Goal: Task Accomplishment & Management: Manage account settings

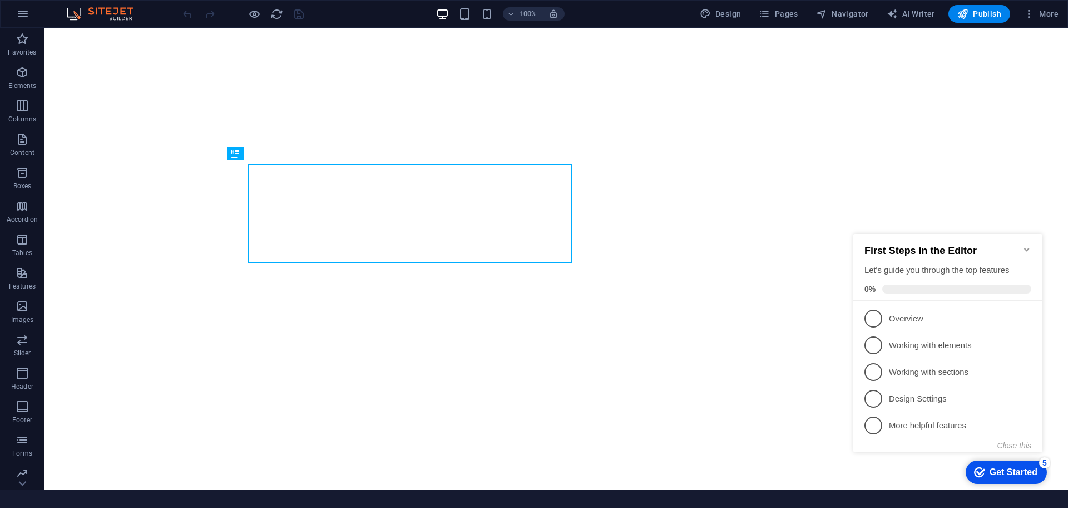
click at [1029, 245] on icon "Minimize checklist" at bounding box center [1027, 249] width 9 height 9
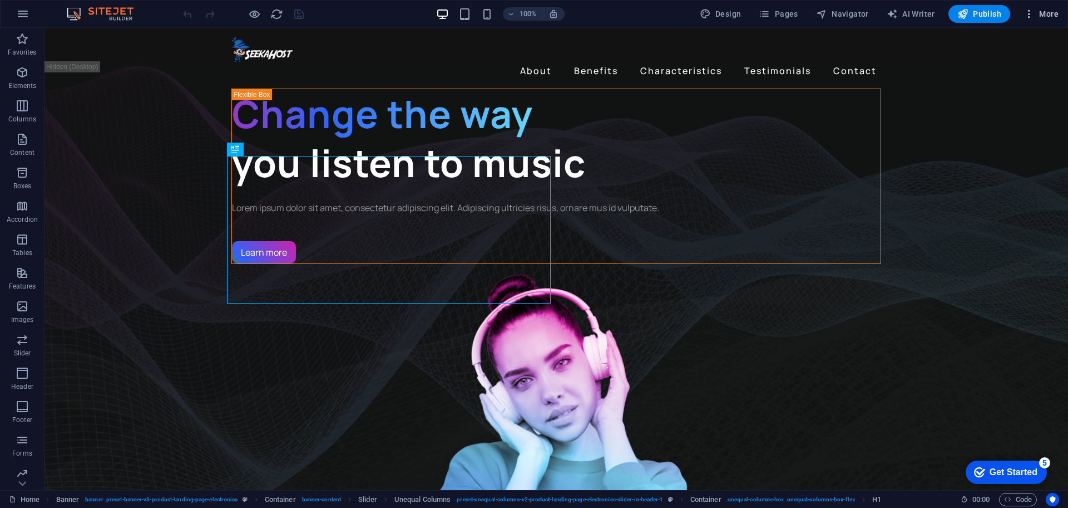
click at [1027, 11] on icon "button" at bounding box center [1029, 13] width 11 height 11
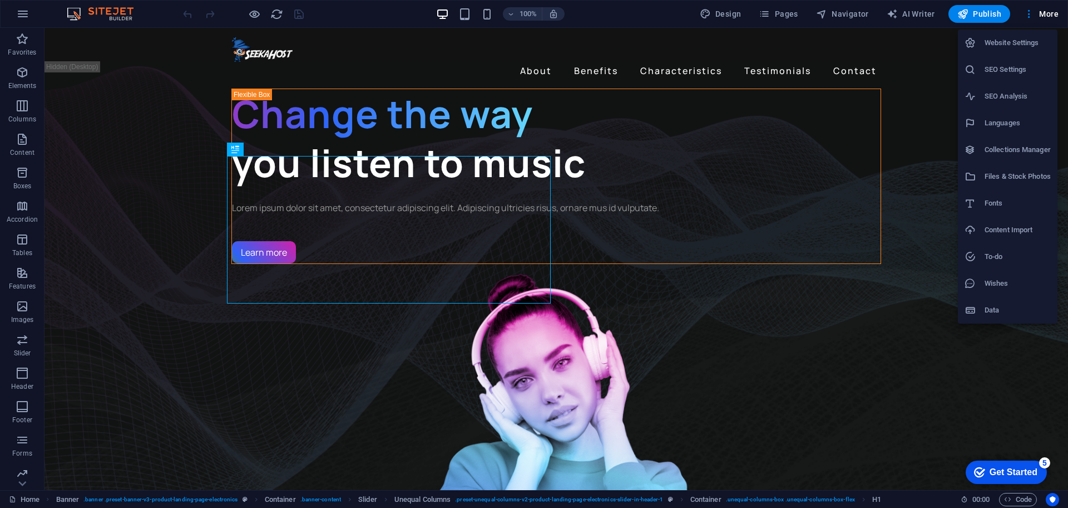
click at [1003, 70] on h6 "SEO Settings" at bounding box center [1018, 69] width 66 height 13
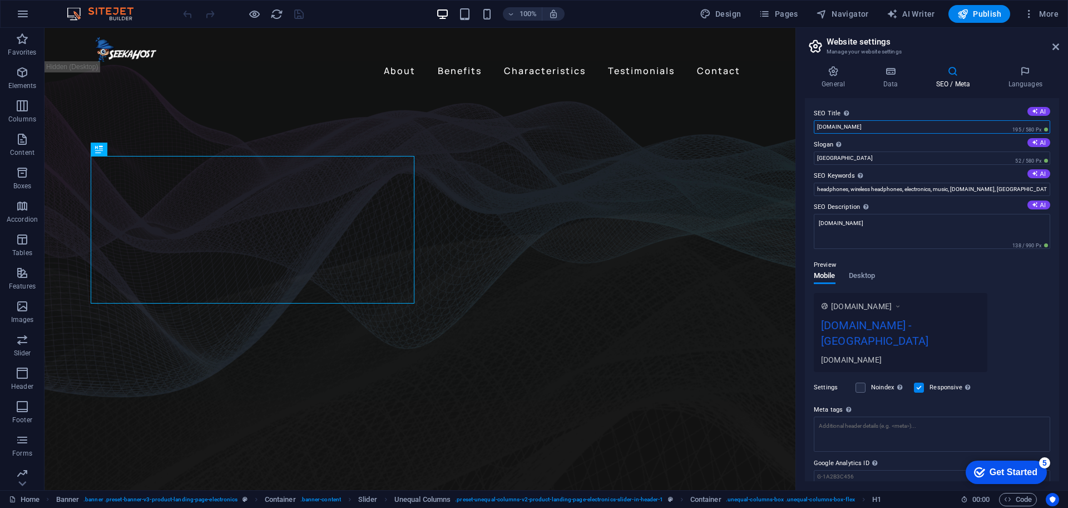
click at [894, 127] on input "[DOMAIN_NAME]" at bounding box center [932, 126] width 236 height 13
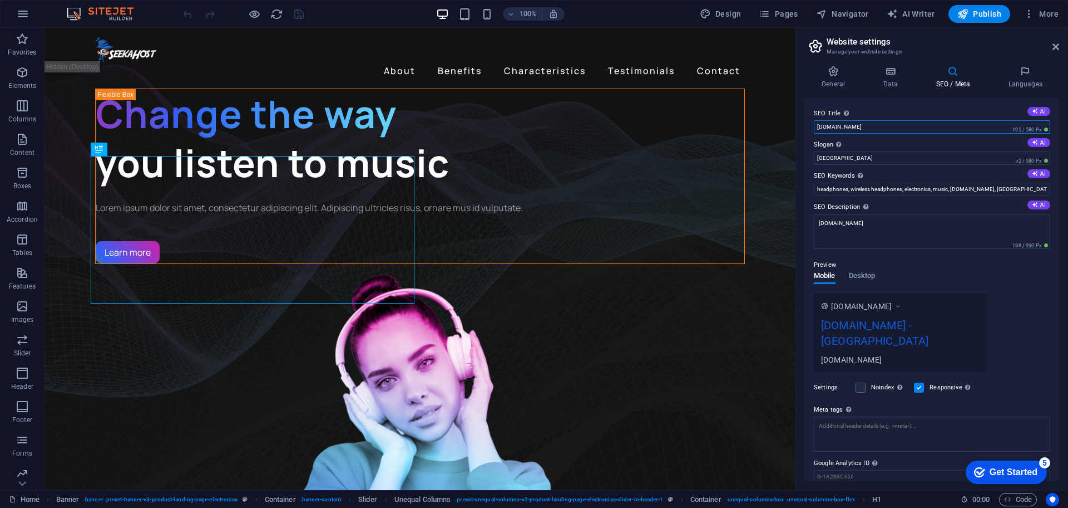
drag, startPoint x: 895, startPoint y: 126, endPoint x: 923, endPoint y: 135, distance: 28.7
click at [923, 135] on div "SEO Title The title of your website - make it something that stands out in sear…" at bounding box center [932, 289] width 254 height 383
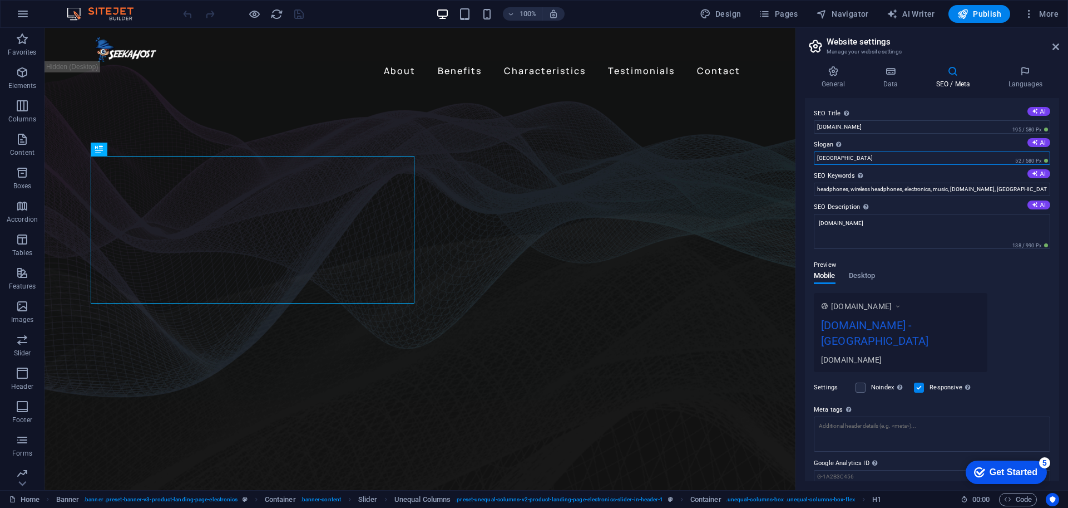
click at [895, 159] on input "[GEOGRAPHIC_DATA]" at bounding box center [932, 157] width 236 height 13
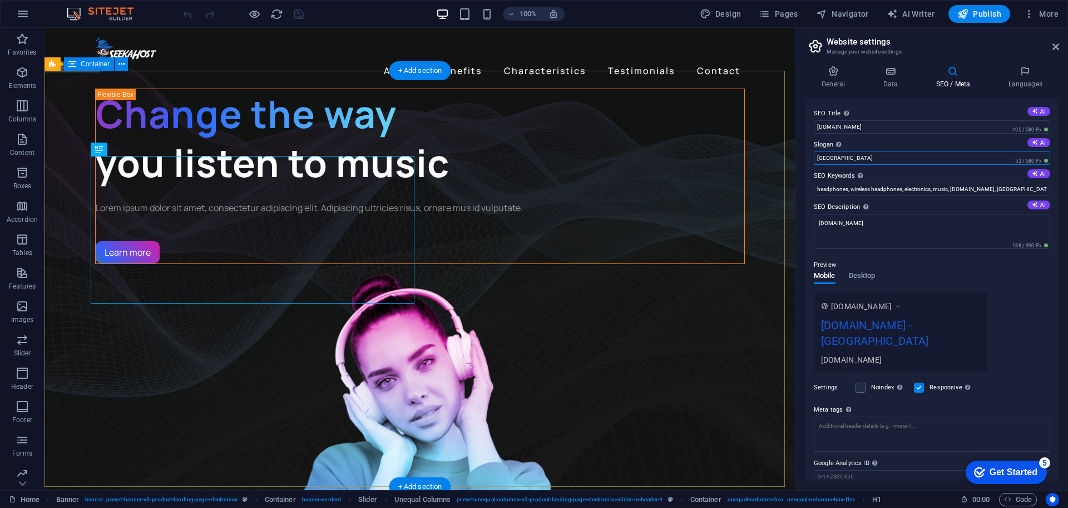
drag, startPoint x: 939, startPoint y: 187, endPoint x: 781, endPoint y: 159, distance: 160.6
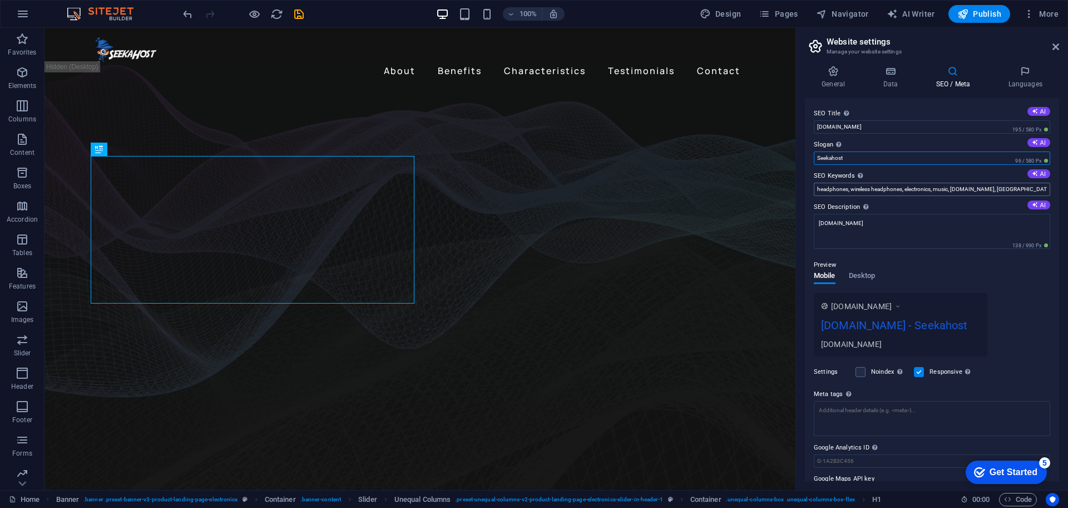
type input "Seekahost"
click at [837, 184] on input "headphones, wireless headphones, electronics, music, [DOMAIN_NAME], [GEOGRAPHIC…" at bounding box center [932, 189] width 236 height 13
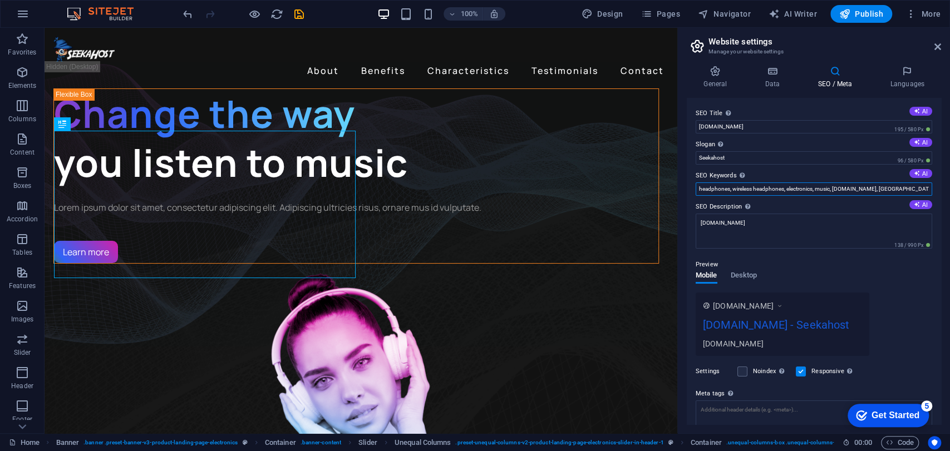
click at [703, 190] on input "headphones, wireless headphones, electronics, music, [DOMAIN_NAME], [GEOGRAPHIC…" at bounding box center [814, 189] width 236 height 13
drag, startPoint x: 703, startPoint y: 190, endPoint x: 824, endPoint y: 197, distance: 120.9
click at [831, 197] on div "SEO Title The title of your website - make it something that stands out in sear…" at bounding box center [814, 261] width 254 height 327
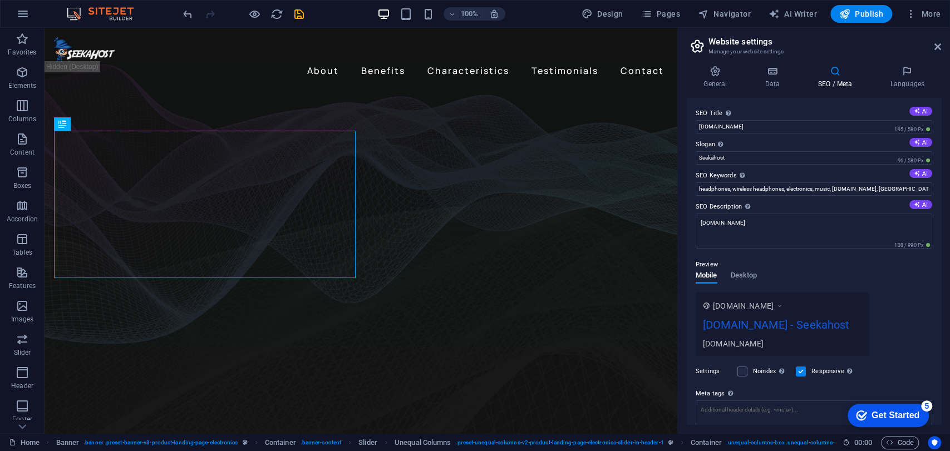
drag, startPoint x: 830, startPoint y: 197, endPoint x: 837, endPoint y: 197, distance: 7.2
click at [837, 197] on div "SEO Title The title of your website - make it something that stands out in sear…" at bounding box center [814, 261] width 254 height 327
click at [845, 193] on input "headphones, wireless headphones, electronics, music, [DOMAIN_NAME], [GEOGRAPHIC…" at bounding box center [814, 189] width 236 height 13
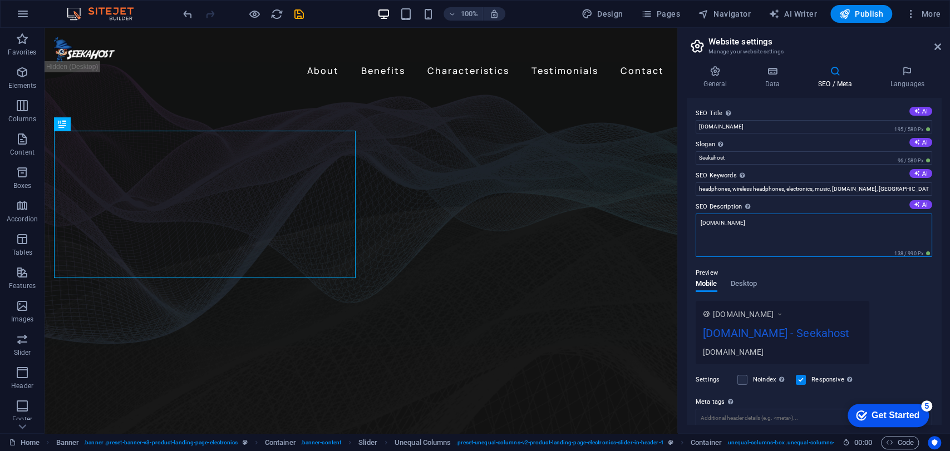
click at [790, 223] on textarea "[DOMAIN_NAME]" at bounding box center [814, 235] width 236 height 43
click at [812, 249] on textarea "[DOMAIN_NAME]" at bounding box center [814, 235] width 236 height 43
drag, startPoint x: 810, startPoint y: 256, endPoint x: 671, endPoint y: 228, distance: 142.4
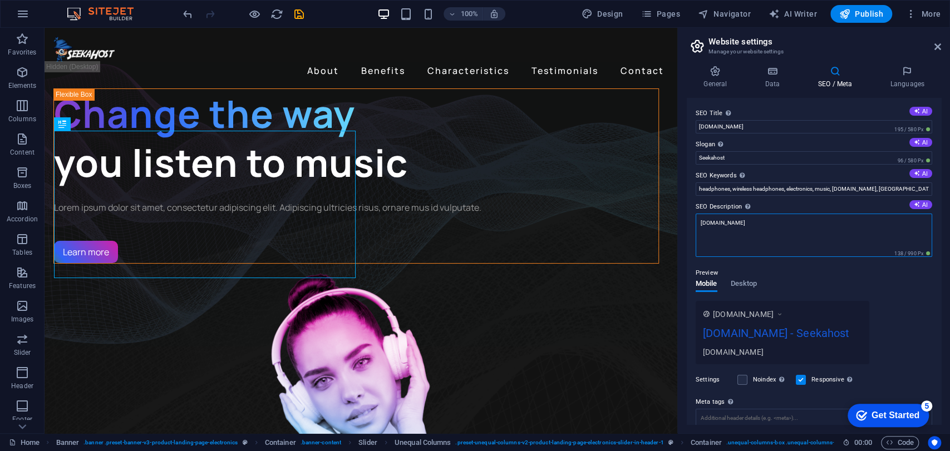
type textarea "H"
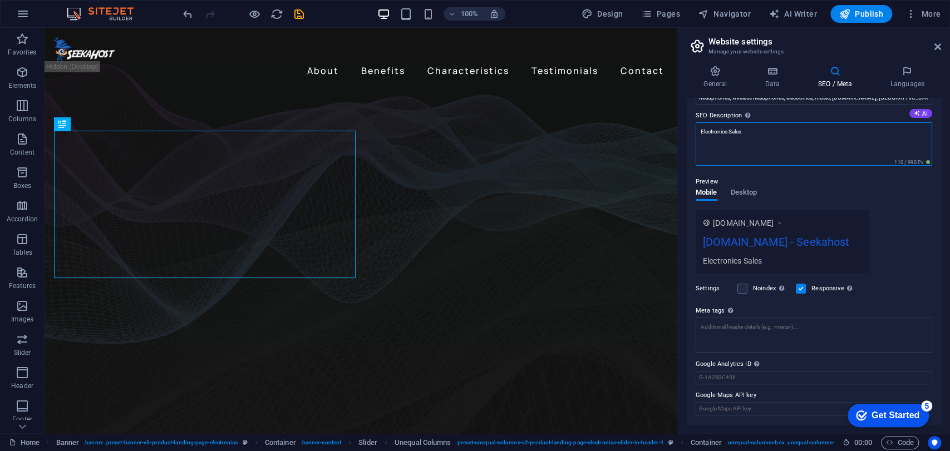
scroll to position [106, 0]
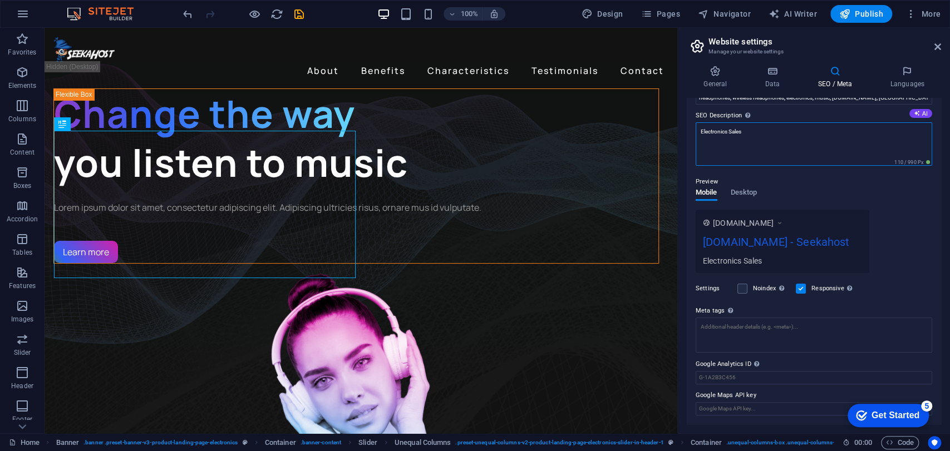
type textarea "Electronics Sales"
click at [760, 166] on div "Preview Mobile Desktop [DOMAIN_NAME] [DOMAIN_NAME] - Seekahost Electronics Sales" at bounding box center [814, 219] width 236 height 107
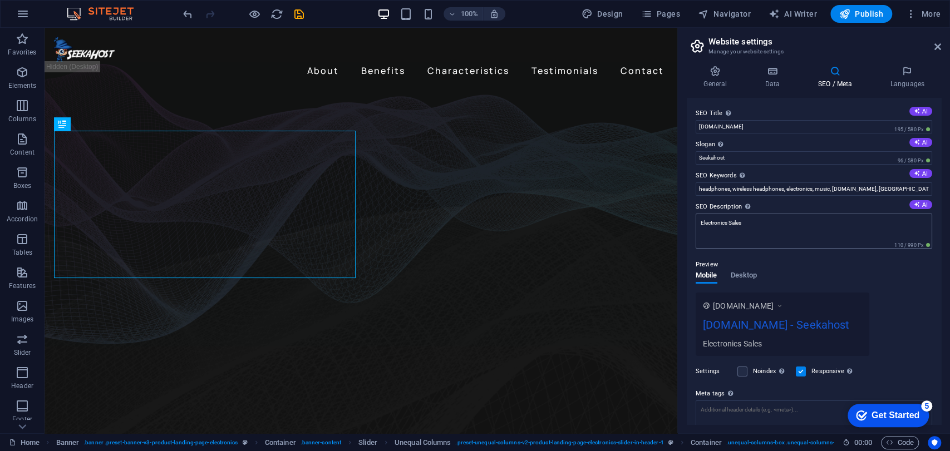
scroll to position [62, 0]
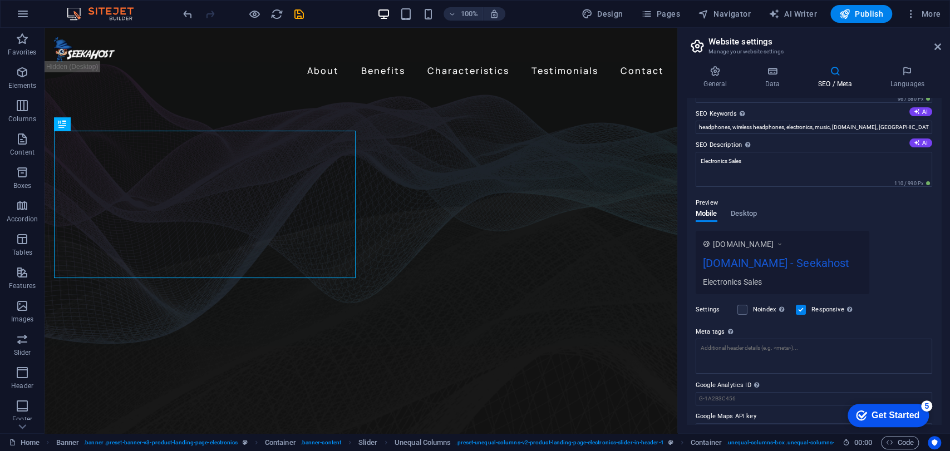
drag, startPoint x: 695, startPoint y: 203, endPoint x: 721, endPoint y: 202, distance: 26.2
click at [721, 202] on div "Preview" at bounding box center [814, 202] width 236 height 13
click at [743, 215] on span "Desktop" at bounding box center [744, 215] width 27 height 16
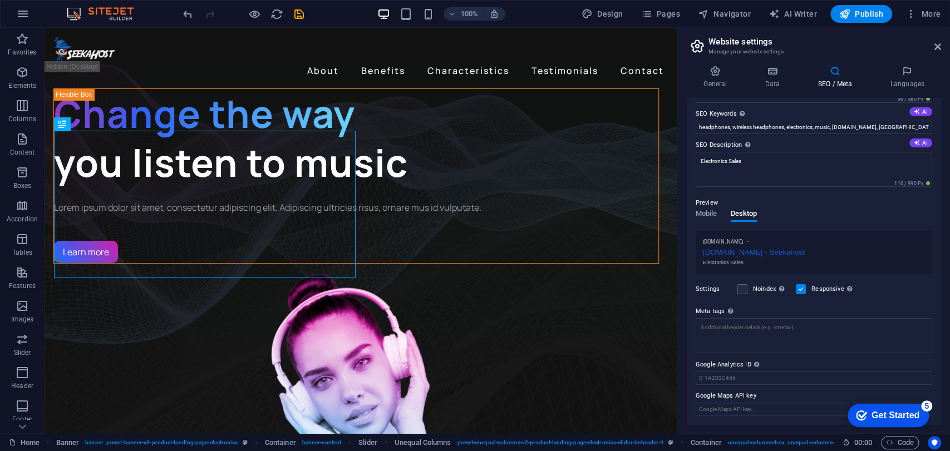
click at [701, 203] on p "Preview" at bounding box center [707, 202] width 22 height 13
click at [705, 214] on span "Mobile" at bounding box center [707, 215] width 22 height 16
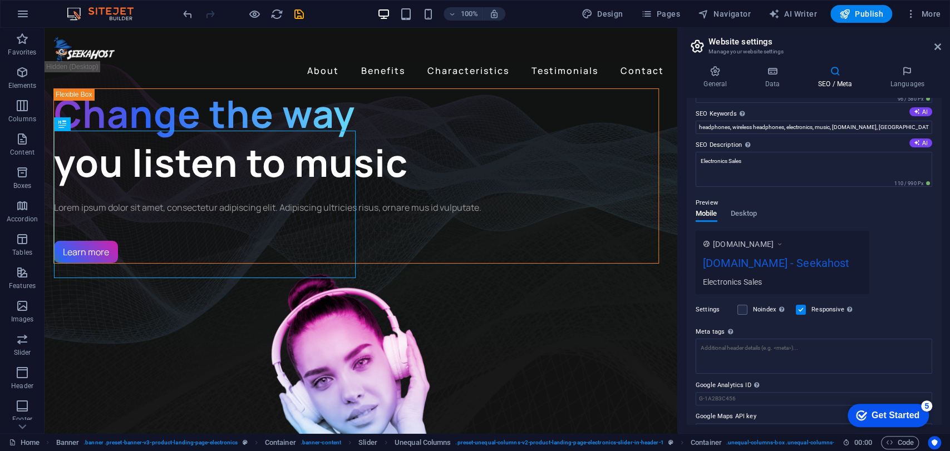
scroll to position [98, 0]
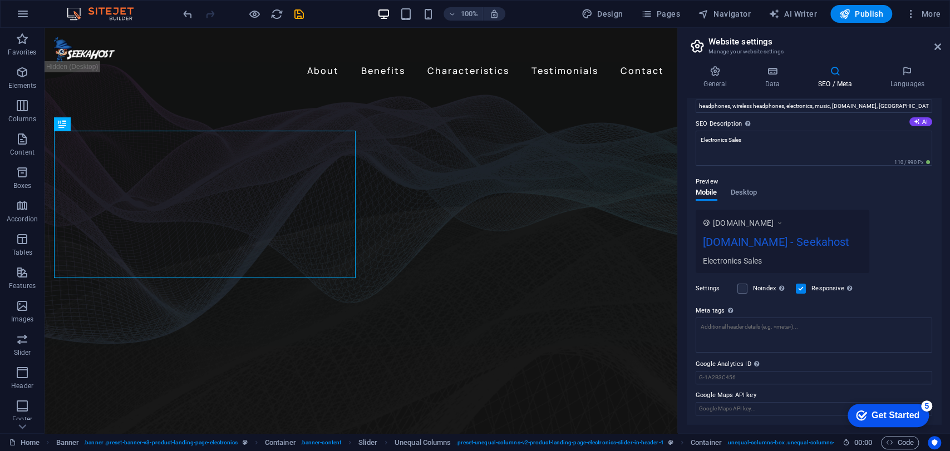
drag, startPoint x: 696, startPoint y: 289, endPoint x: 719, endPoint y: 289, distance: 22.8
click at [719, 289] on label "Settings" at bounding box center [714, 288] width 36 height 13
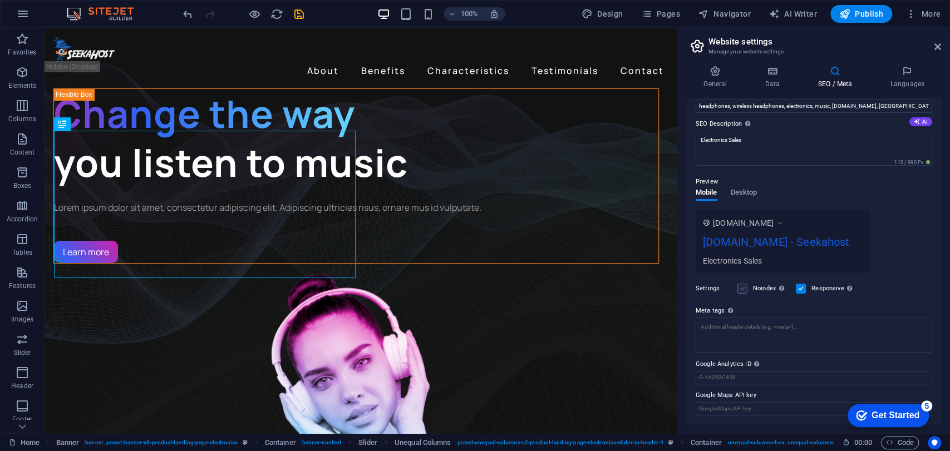
click at [741, 290] on label at bounding box center [742, 289] width 10 height 10
click at [0, 0] on input "Noindex Instruct search engines to exclude this website from search results." at bounding box center [0, 0] width 0 height 0
click at [741, 290] on label at bounding box center [742, 289] width 10 height 10
click at [0, 0] on input "Noindex Instruct search engines to exclude this website from search results." at bounding box center [0, 0] width 0 height 0
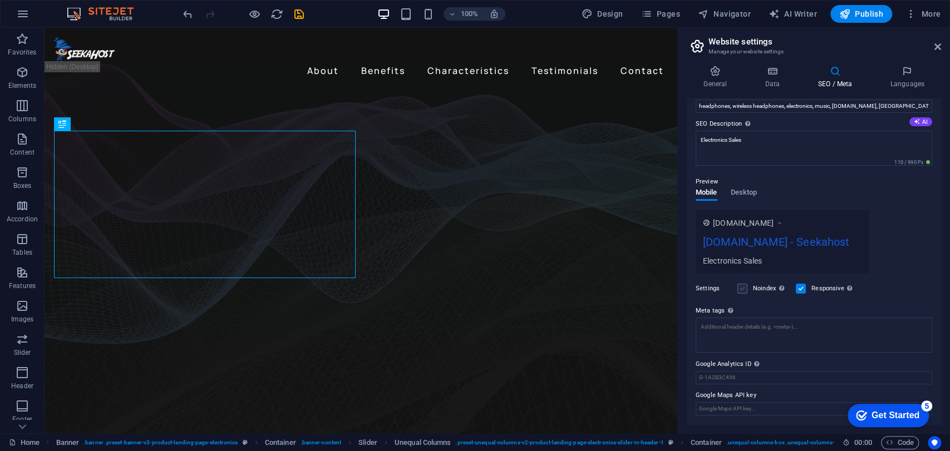
click at [742, 290] on label at bounding box center [742, 289] width 10 height 10
click at [0, 0] on input "Noindex Instruct search engines to exclude this website from search results." at bounding box center [0, 0] width 0 height 0
click at [742, 290] on label at bounding box center [742, 289] width 10 height 10
click at [0, 0] on input "Noindex Instruct search engines to exclude this website from search results." at bounding box center [0, 0] width 0 height 0
click at [726, 331] on textarea "Meta tags Enter HTML code here that will be placed inside the tags of your webs…" at bounding box center [814, 335] width 236 height 35
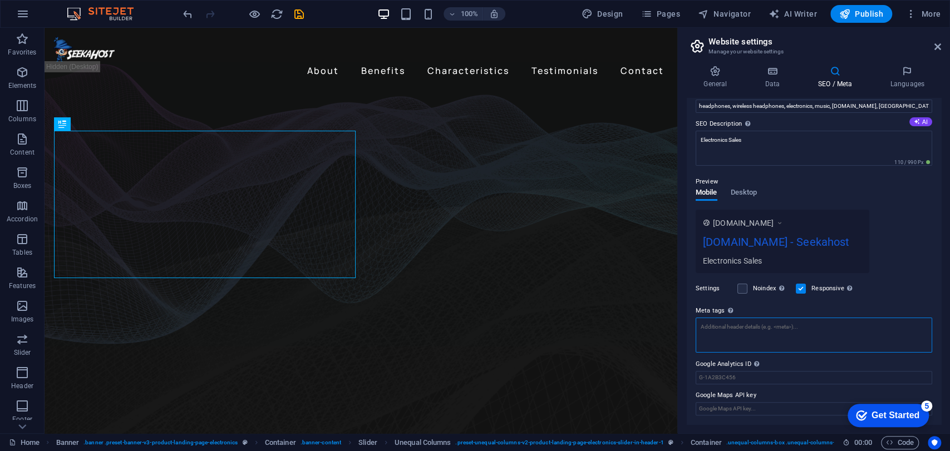
click at [736, 325] on textarea "Meta tags Enter HTML code here that will be placed inside the tags of your webs…" at bounding box center [814, 335] width 236 height 35
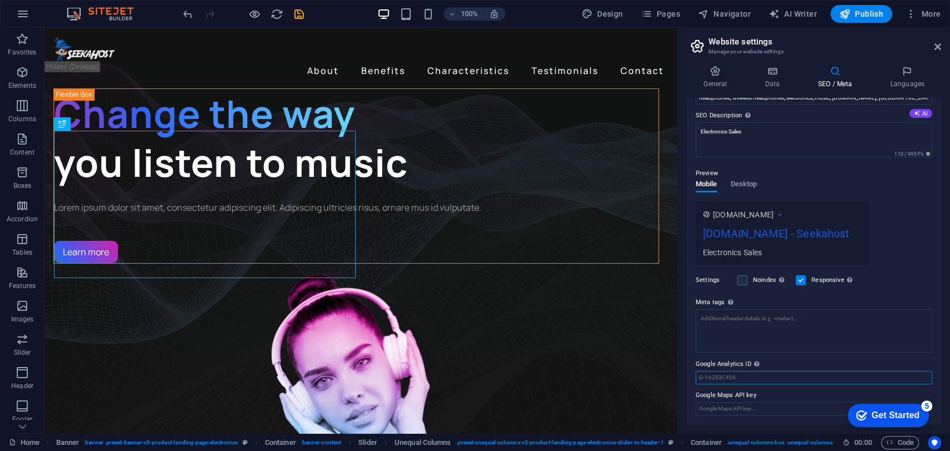
click at [733, 379] on input "Google Analytics ID Please only add the Google Analytics ID. We automatically i…" at bounding box center [814, 377] width 236 height 13
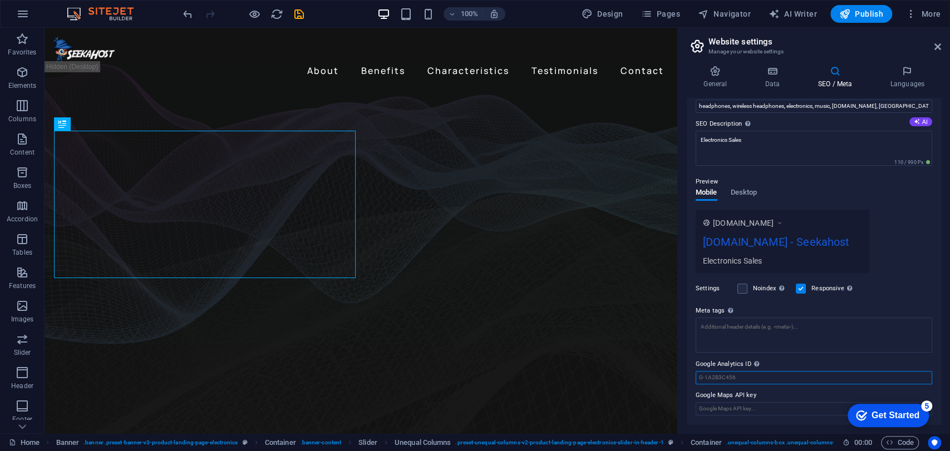
click at [721, 375] on input "Google Analytics ID Please only add the Google Analytics ID. We automatically i…" at bounding box center [814, 377] width 236 height 13
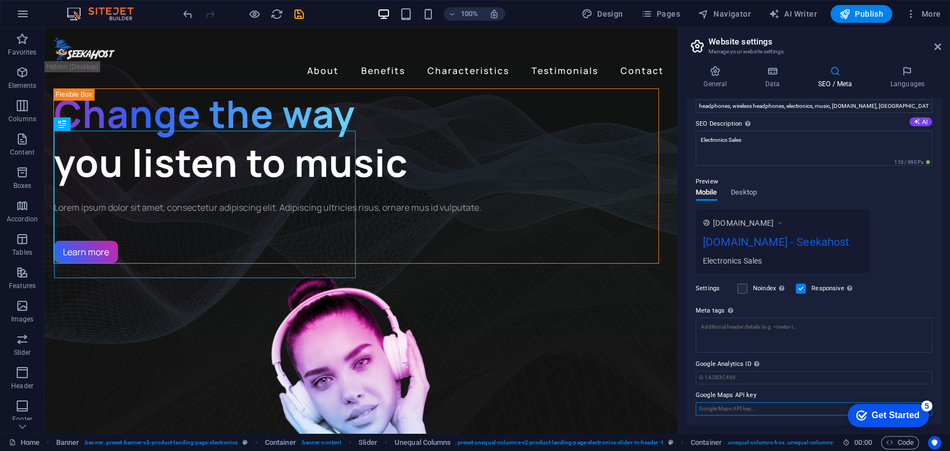
click at [752, 411] on input "Google Maps API key" at bounding box center [814, 408] width 236 height 13
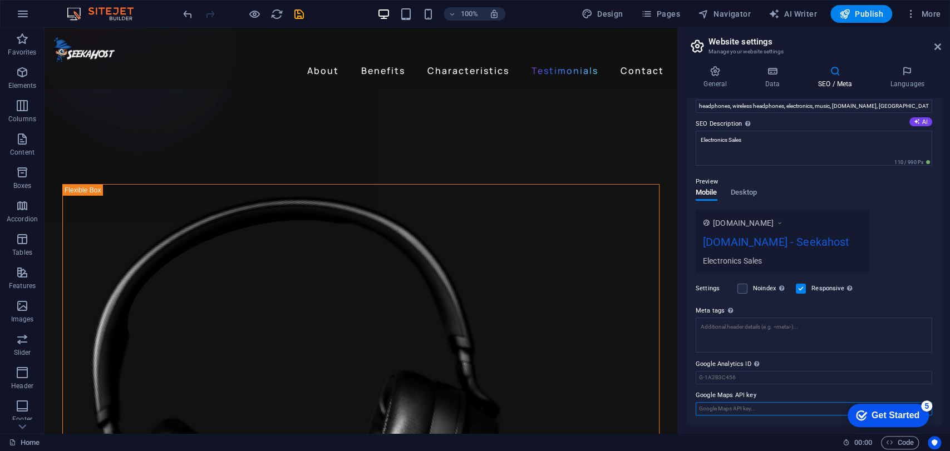
scroll to position [2331, 0]
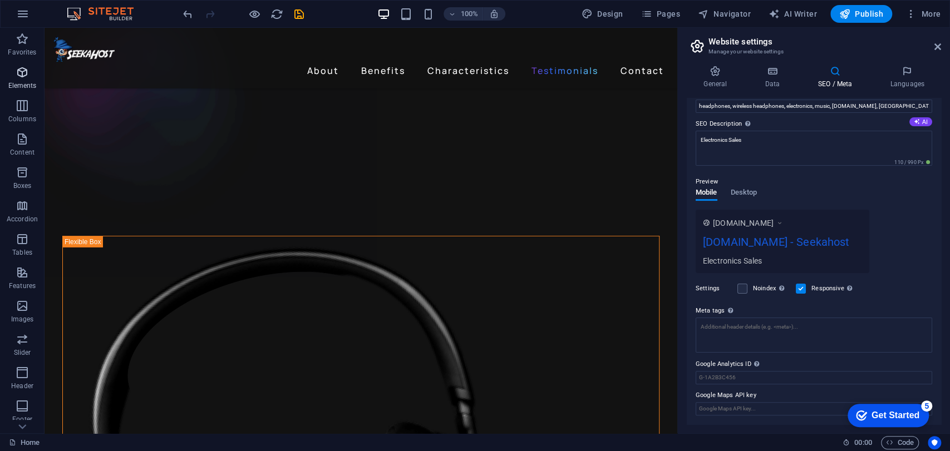
click at [23, 81] on p "Elements" at bounding box center [22, 85] width 28 height 9
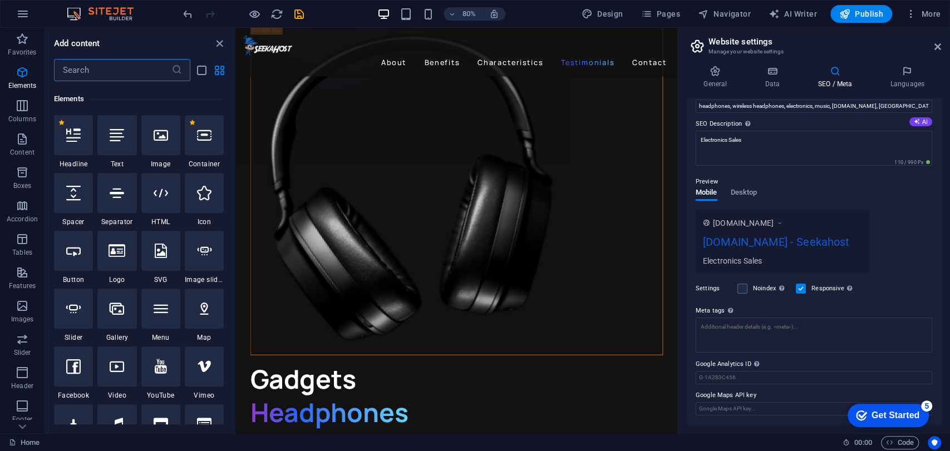
scroll to position [119, 0]
click at [98, 66] on input "text" at bounding box center [112, 70] width 117 height 22
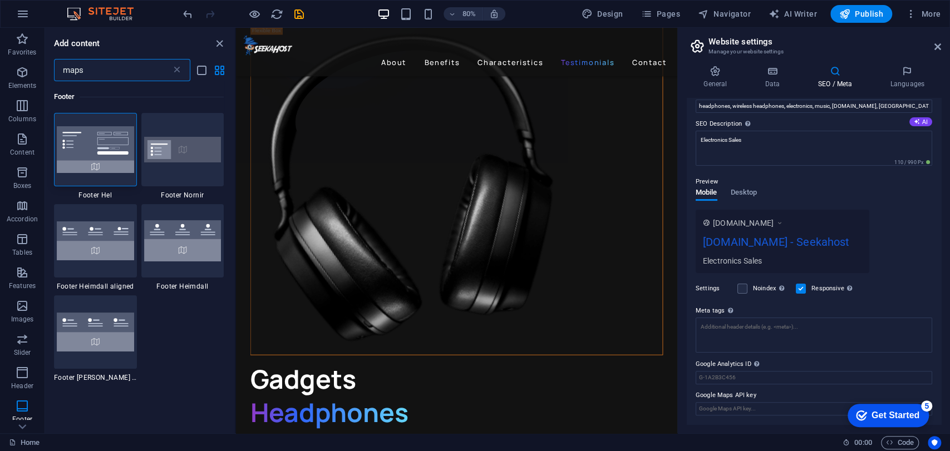
click at [112, 73] on input "maps" at bounding box center [112, 70] width 117 height 22
click at [116, 73] on input "maps" at bounding box center [112, 70] width 117 height 22
drag, startPoint x: 133, startPoint y: 74, endPoint x: 46, endPoint y: 78, distance: 87.5
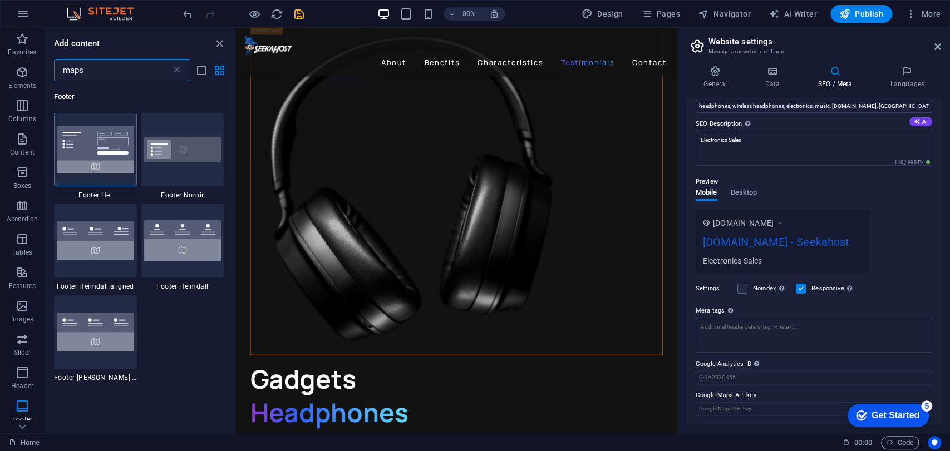
click at [46, 78] on div "maps ​" at bounding box center [140, 70] width 190 height 22
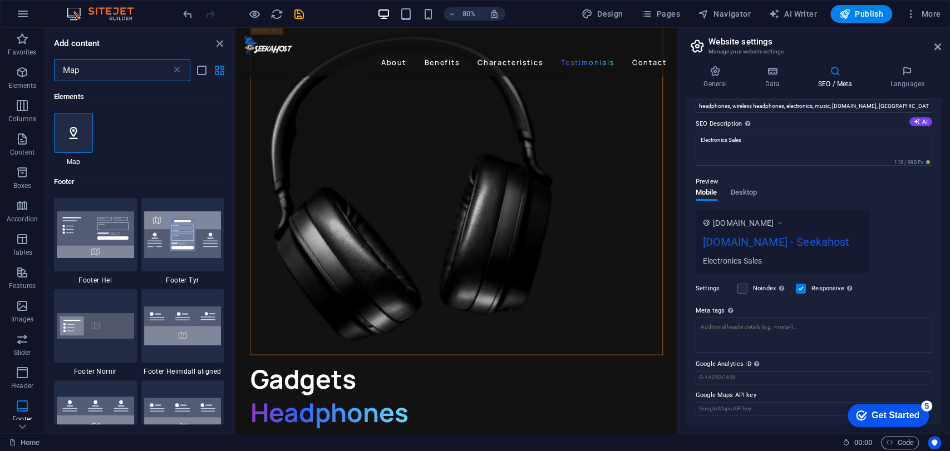
type input "Map"
click at [90, 68] on input "Map" at bounding box center [112, 70] width 117 height 22
select select "1"
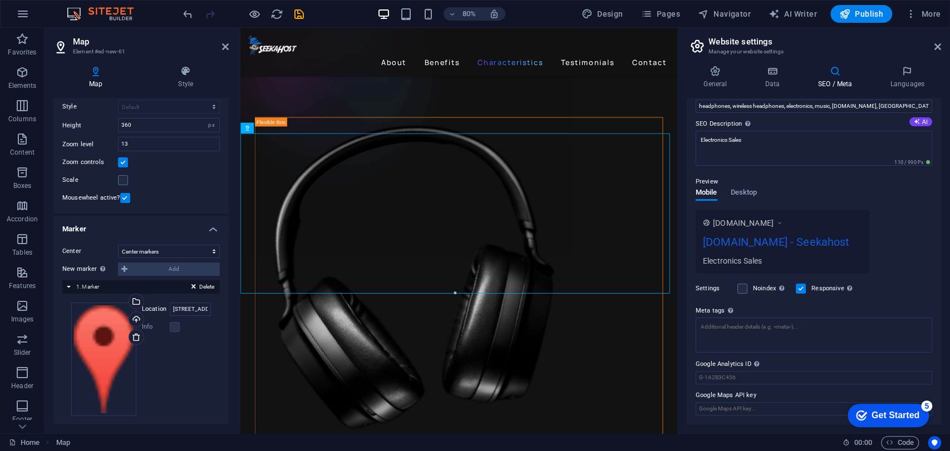
scroll to position [86, 0]
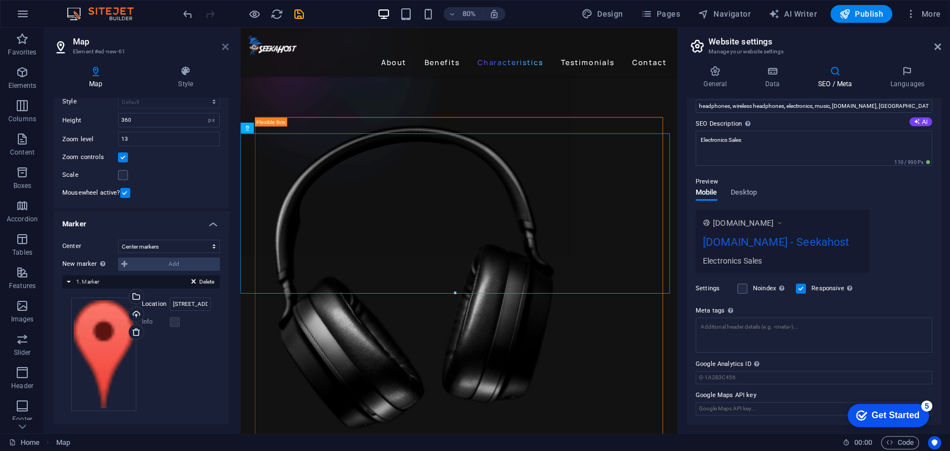
click at [226, 44] on icon at bounding box center [225, 46] width 7 height 9
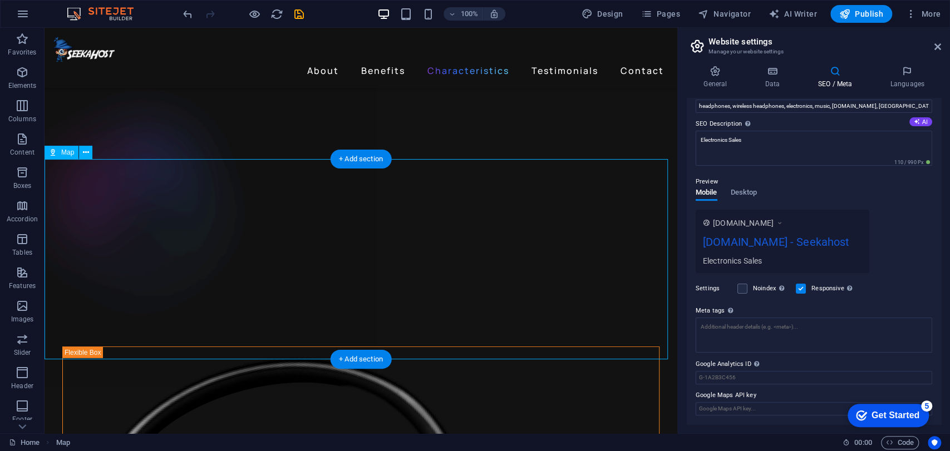
scroll to position [2208, 0]
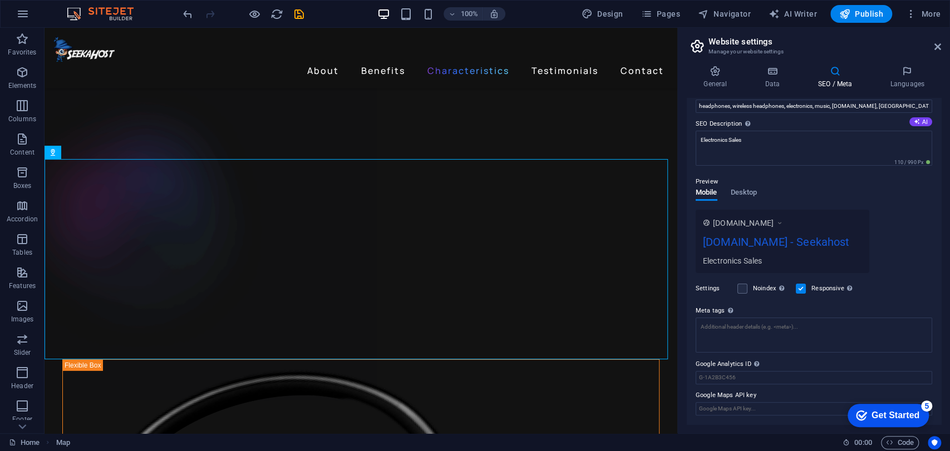
click at [743, 402] on label "Google Maps API key" at bounding box center [814, 395] width 236 height 13
click at [743, 402] on input "Google Maps API key" at bounding box center [814, 408] width 236 height 13
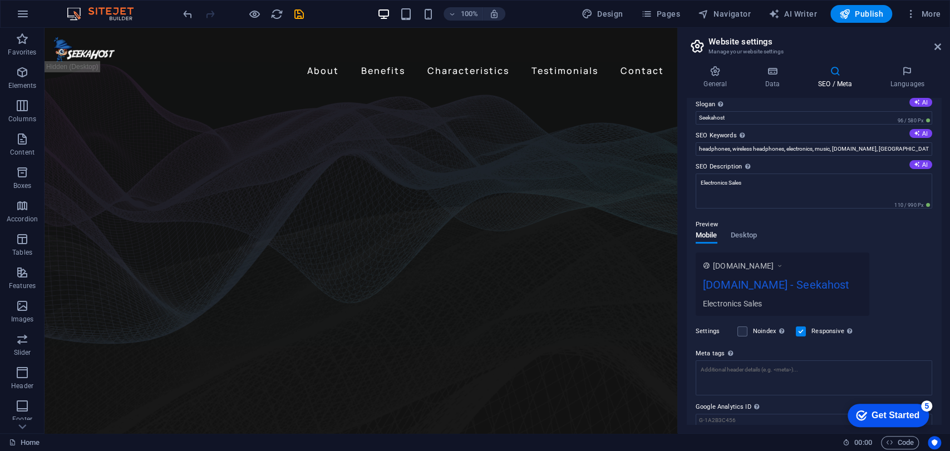
scroll to position [98, 0]
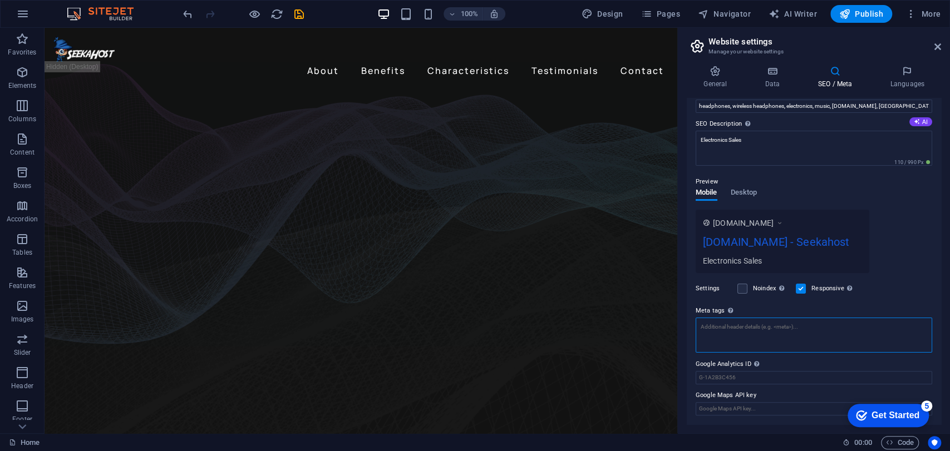
click at [752, 332] on textarea "Meta tags Enter HTML code here that will be placed inside the tags of your webs…" at bounding box center [814, 335] width 236 height 35
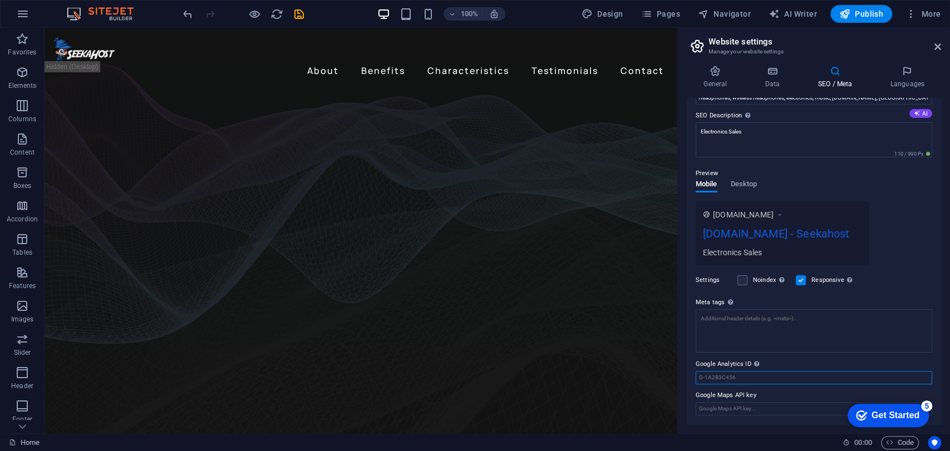
click at [771, 389] on div "SEO Title The title of your website - make it something that stands out in sear…" at bounding box center [814, 261] width 254 height 327
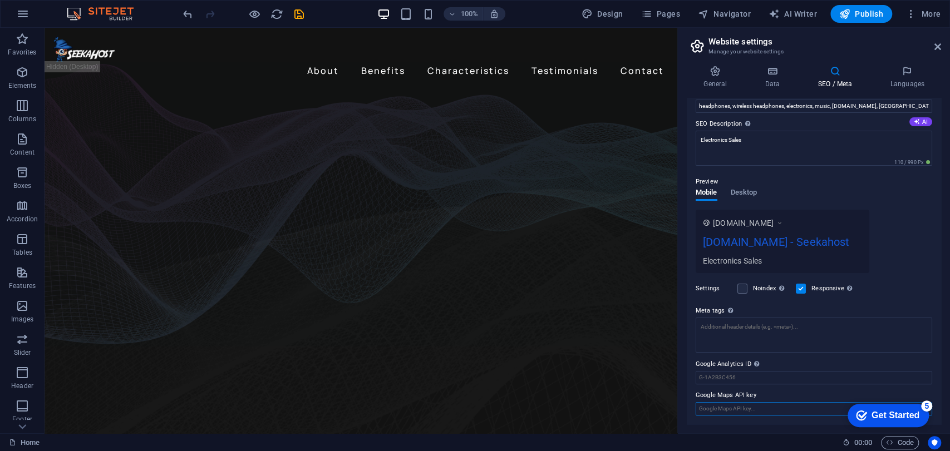
click at [770, 405] on input "Google Maps API key" at bounding box center [814, 408] width 236 height 13
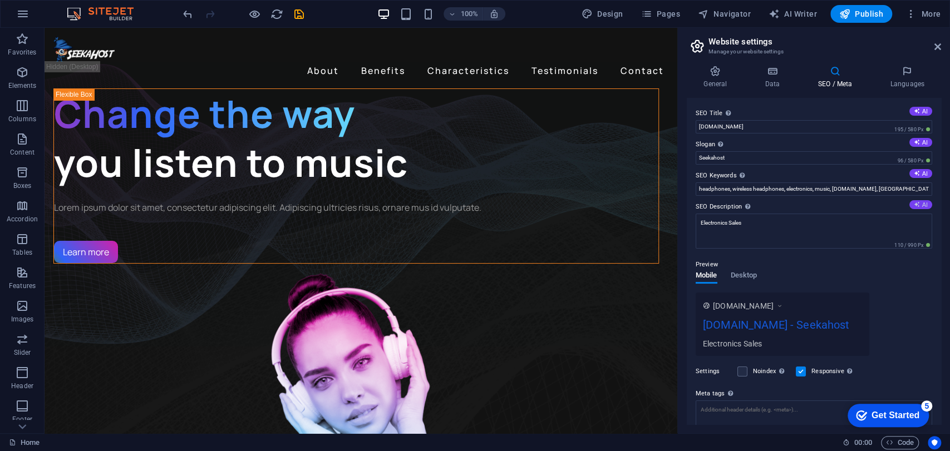
click at [922, 205] on button "AI" at bounding box center [920, 204] width 23 height 9
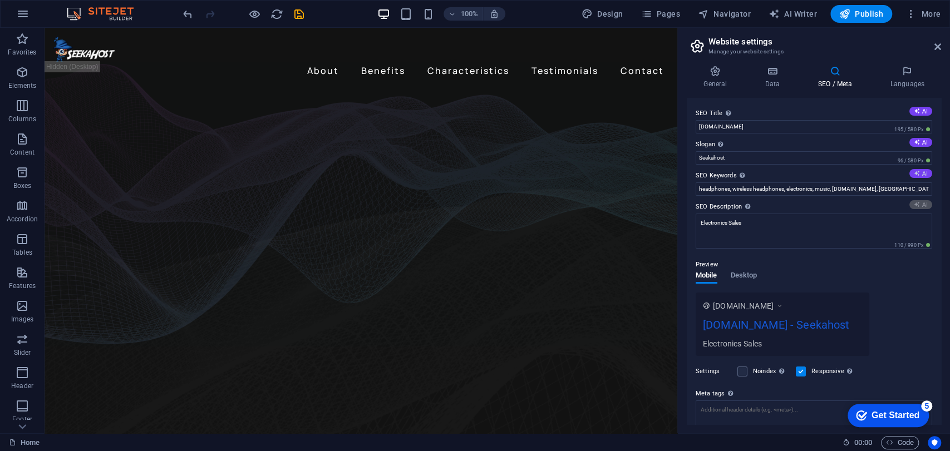
type textarea "Experience music like never before with our wireless headphones, offering 24-ho…"
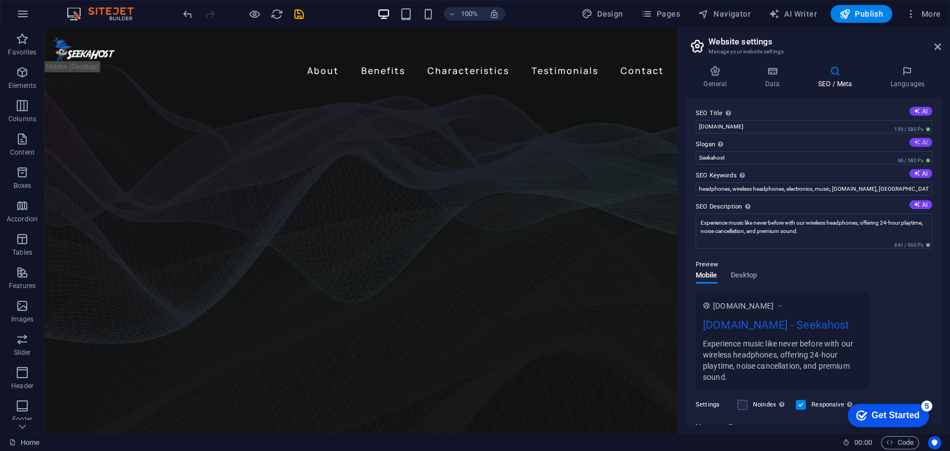
click at [921, 142] on button "AI" at bounding box center [920, 142] width 23 height 9
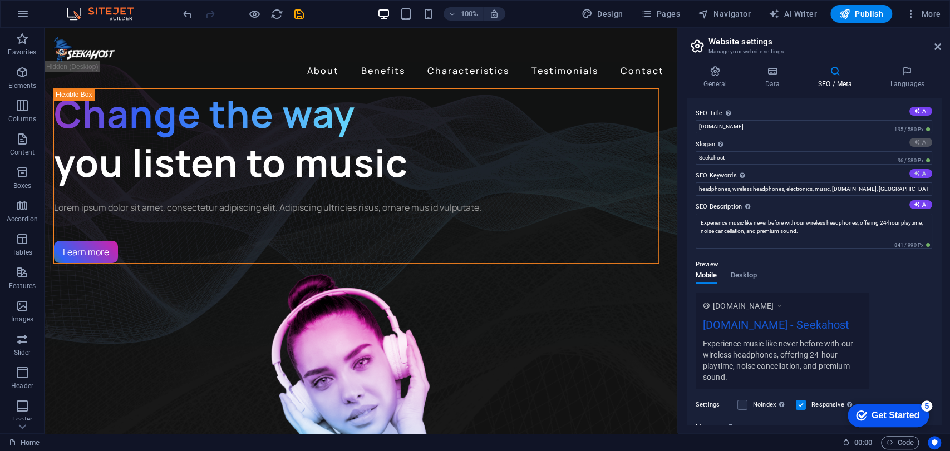
type input "Experience Music Like Never Before"
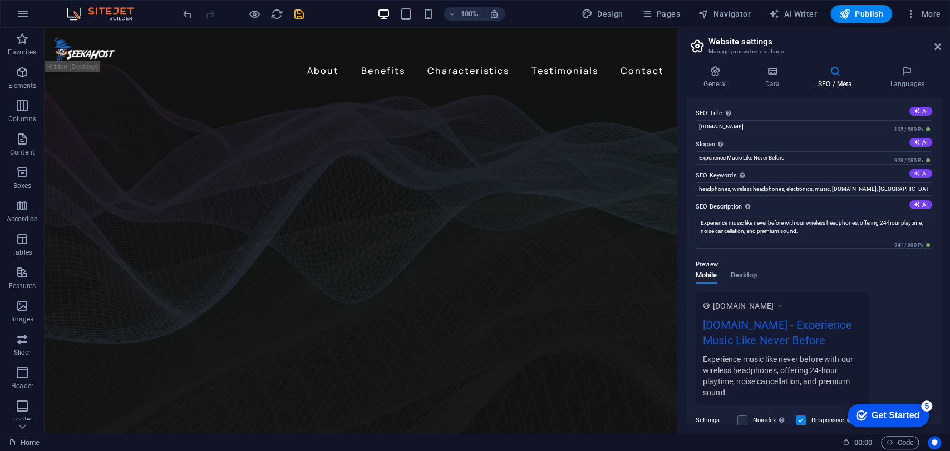
click at [923, 170] on button "AI" at bounding box center [920, 173] width 23 height 9
click at [918, 107] on button "AI" at bounding box center [920, 111] width 23 height 9
type input "wireless headphones, noise cancellation, premium sound, listening comfort, 24-h…"
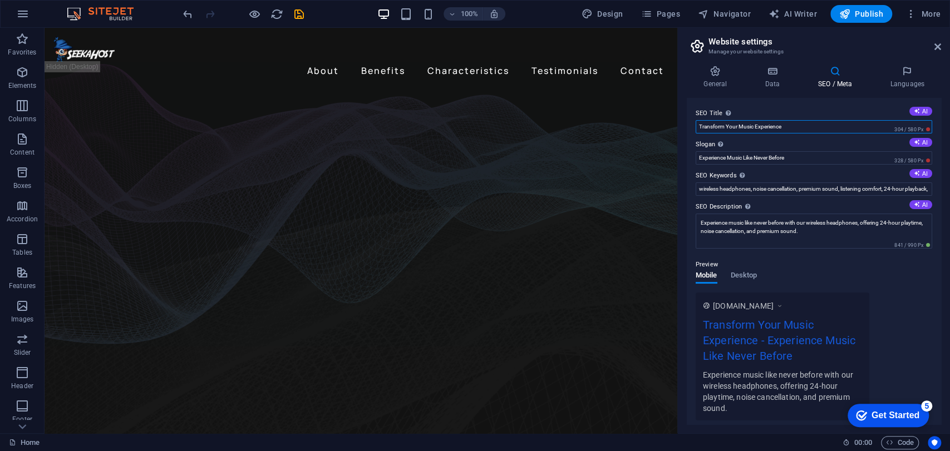
drag, startPoint x: 790, startPoint y: 122, endPoint x: 684, endPoint y: 134, distance: 106.9
click at [684, 134] on div "General Data SEO / Meta Languages Website name [DOMAIN_NAME] Logo Drag files he…" at bounding box center [814, 245] width 272 height 377
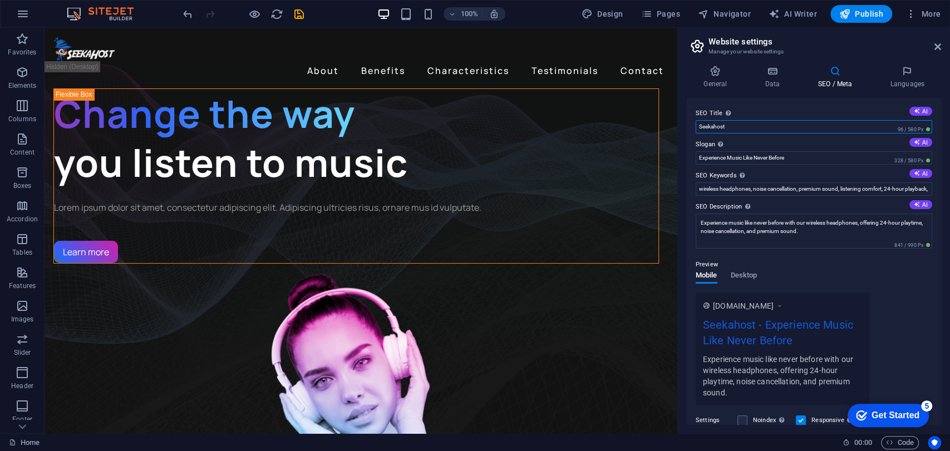
type input "Seekahost"
click at [779, 105] on div "SEO Title The title of your website - make it something that stands out in sear…" at bounding box center [814, 261] width 254 height 327
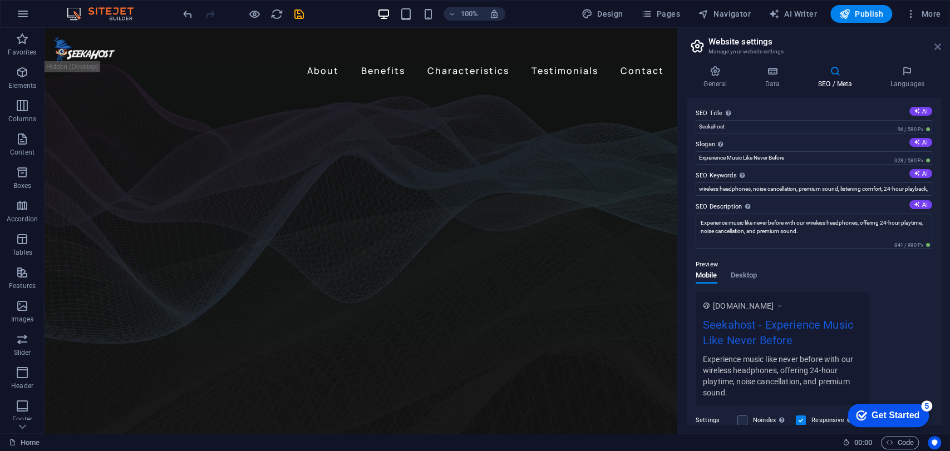
click at [935, 46] on icon at bounding box center [937, 46] width 7 height 9
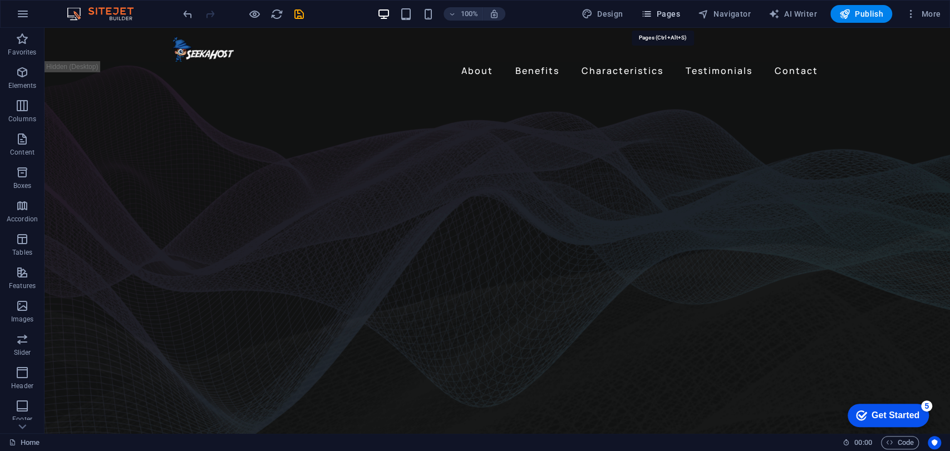
click at [658, 13] on span "Pages" at bounding box center [659, 13] width 39 height 11
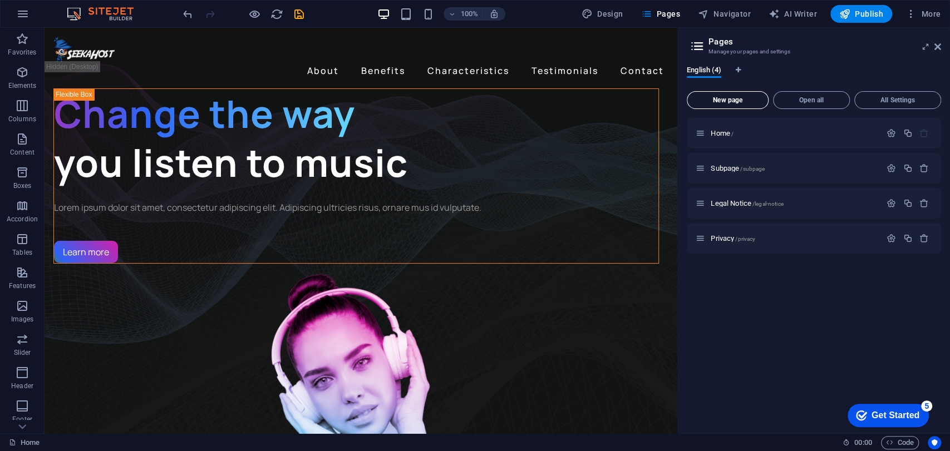
click at [729, 97] on span "New page" at bounding box center [728, 100] width 72 height 7
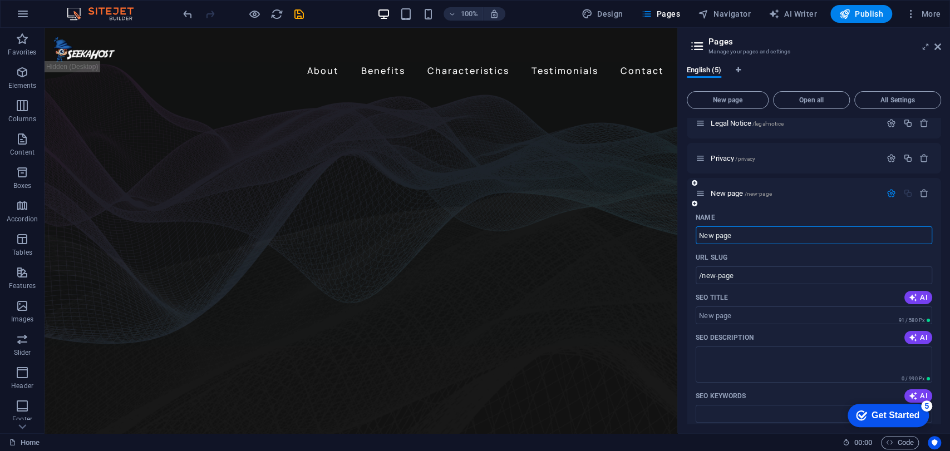
scroll to position [124, 0]
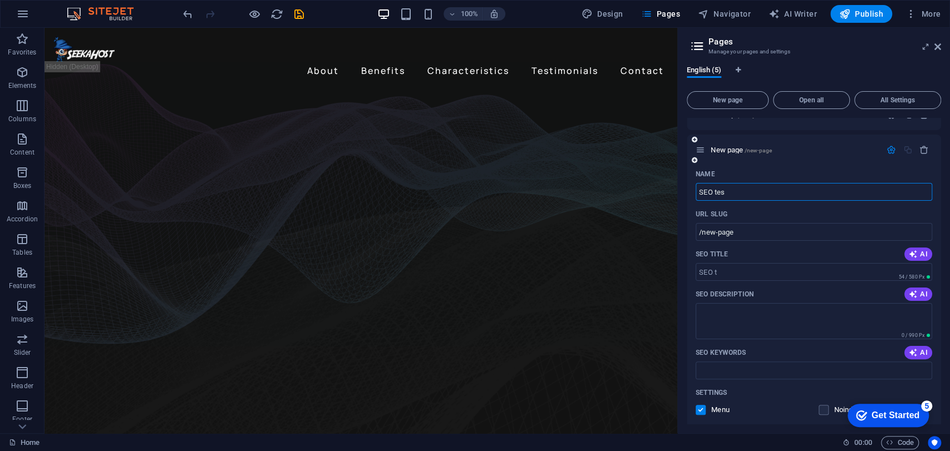
type input "SEO test"
type input "/seo-t"
type input "SEO test"
type input "/seo-test"
type input "SEO testing"
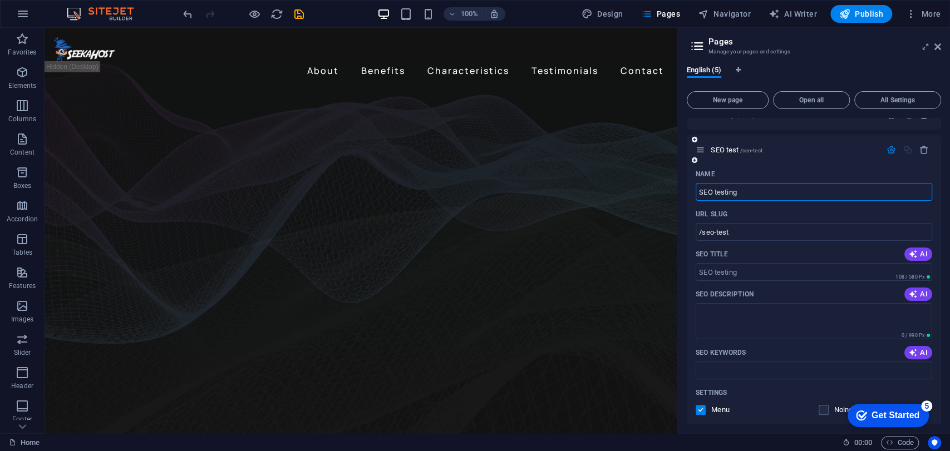
type input "/seo-testing"
type input "SEO testing"
click at [886, 152] on icon "button" at bounding box center [890, 149] width 9 height 9
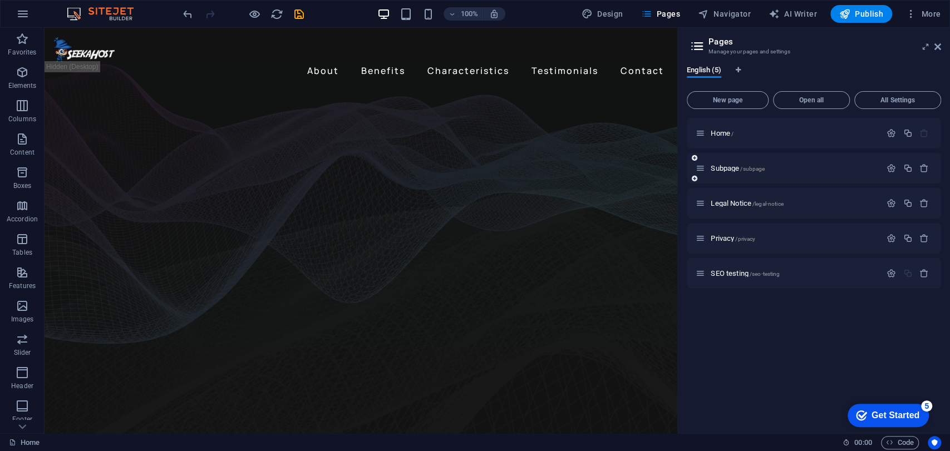
scroll to position [0, 0]
click at [743, 274] on span "SEO testing /seo-testing" at bounding box center [745, 273] width 69 height 8
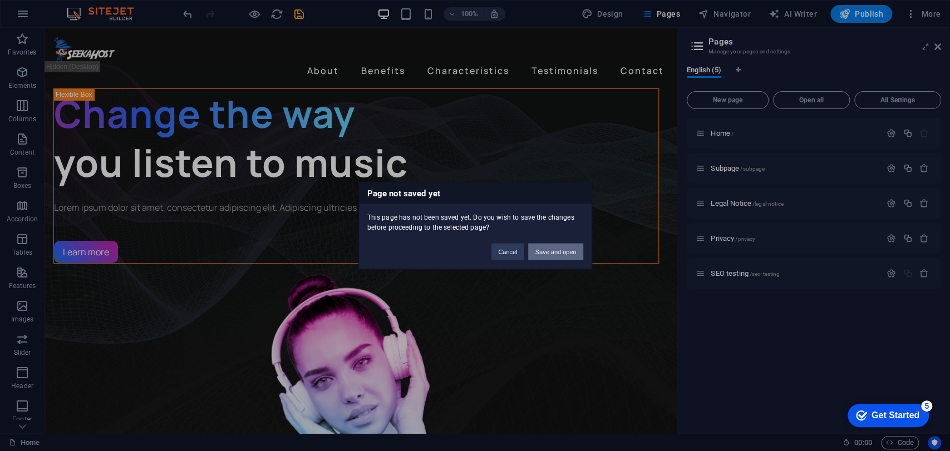
click at [544, 255] on button "Save and open" at bounding box center [555, 251] width 55 height 17
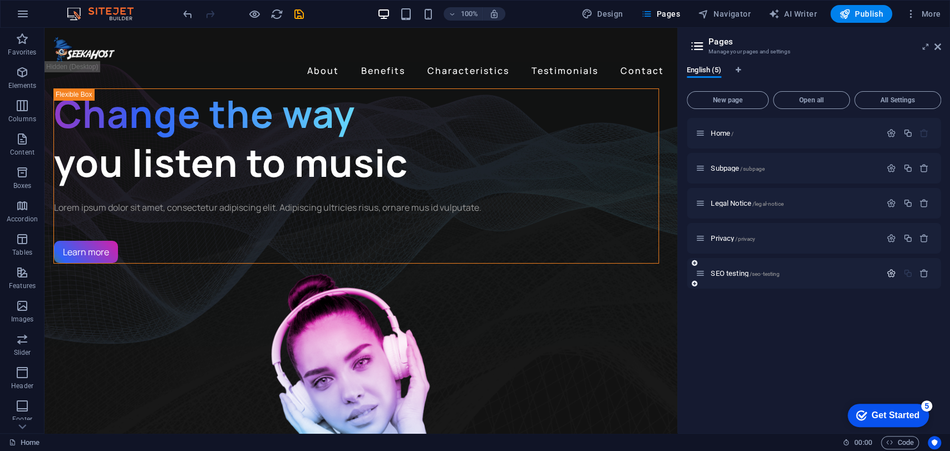
click at [890, 273] on icon "button" at bounding box center [890, 273] width 9 height 9
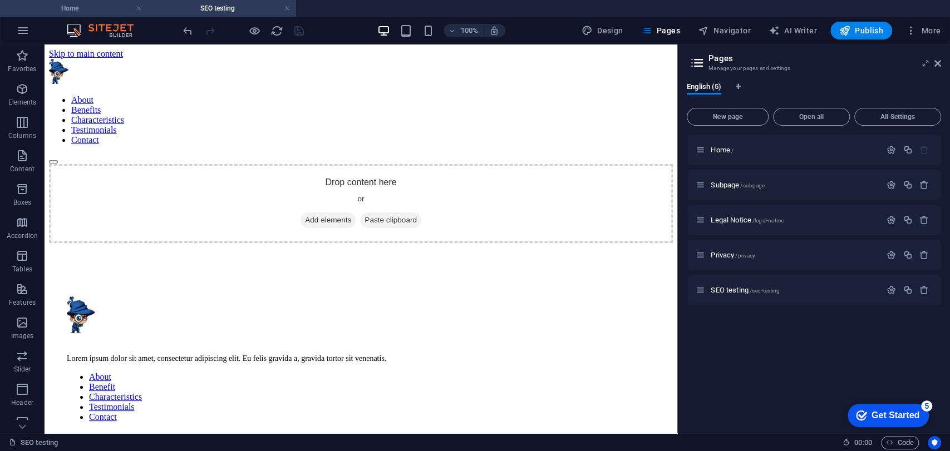
click at [62, 11] on h4 "Home" at bounding box center [74, 8] width 148 height 12
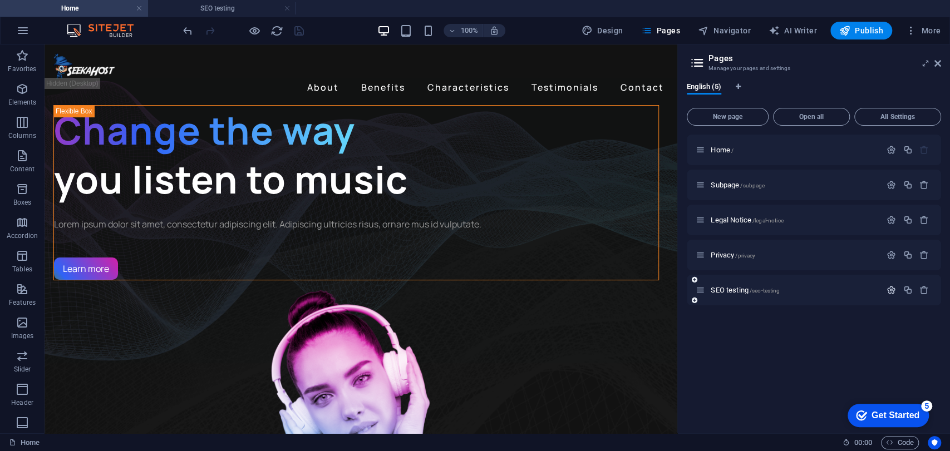
click at [890, 290] on icon "button" at bounding box center [890, 289] width 9 height 9
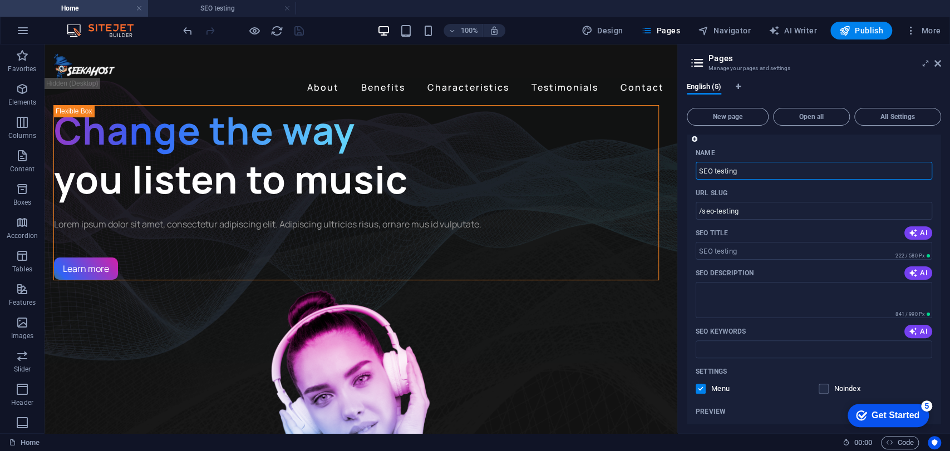
scroll to position [124, 0]
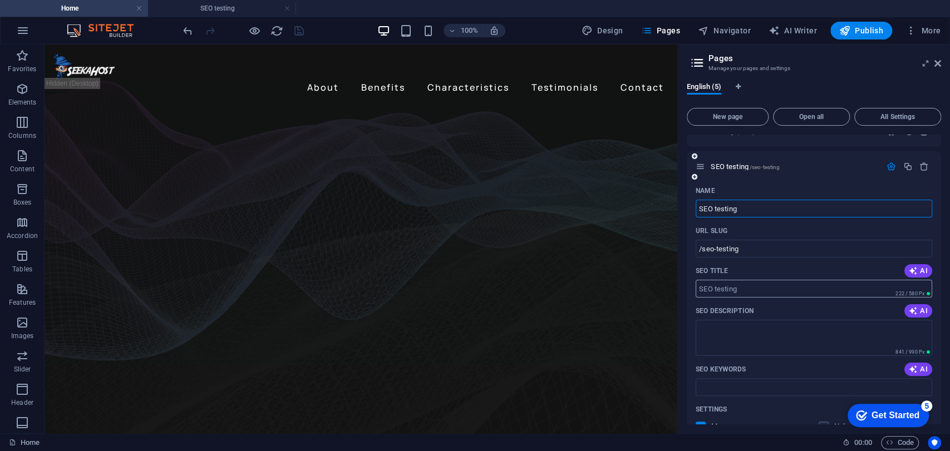
click at [837, 282] on input "SEO Title" at bounding box center [814, 289] width 236 height 18
click at [787, 294] on input "SEO Title" at bounding box center [814, 289] width 236 height 18
type input "Seekahost - reviews"
click at [762, 336] on textarea "SEO Description" at bounding box center [814, 338] width 236 height 36
click at [922, 313] on span "AI" at bounding box center [918, 311] width 19 height 9
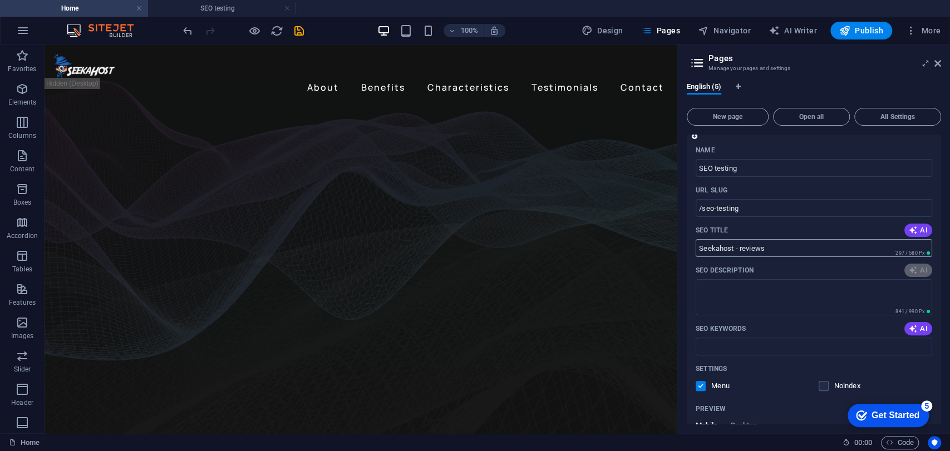
scroll to position [247, 0]
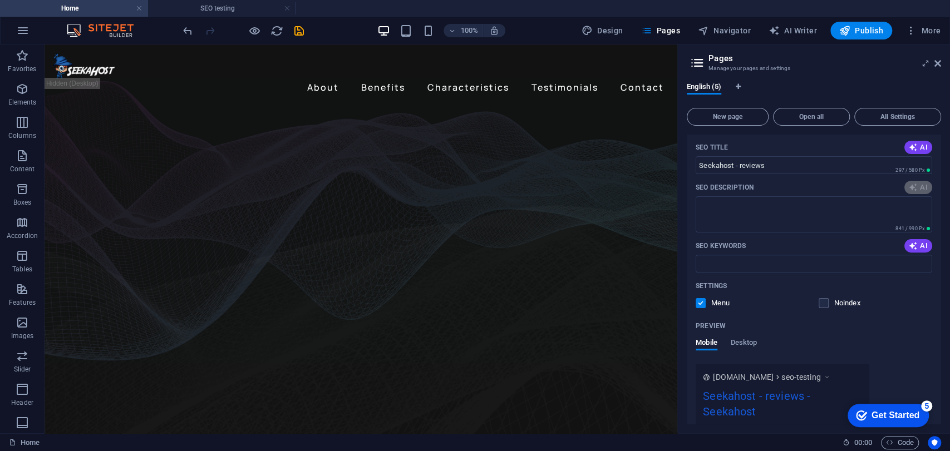
click at [916, 247] on span "AI" at bounding box center [918, 246] width 19 height 9
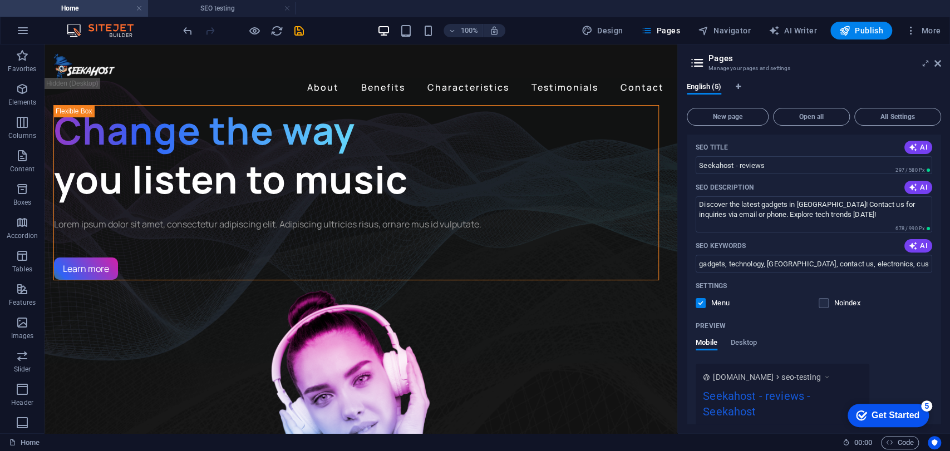
type textarea "Discover the latest gadgets in [GEOGRAPHIC_DATA]! Contact us for inquiries via …"
type input "gadgets, technology, [GEOGRAPHIC_DATA], contact us, electronics, customer servi…"
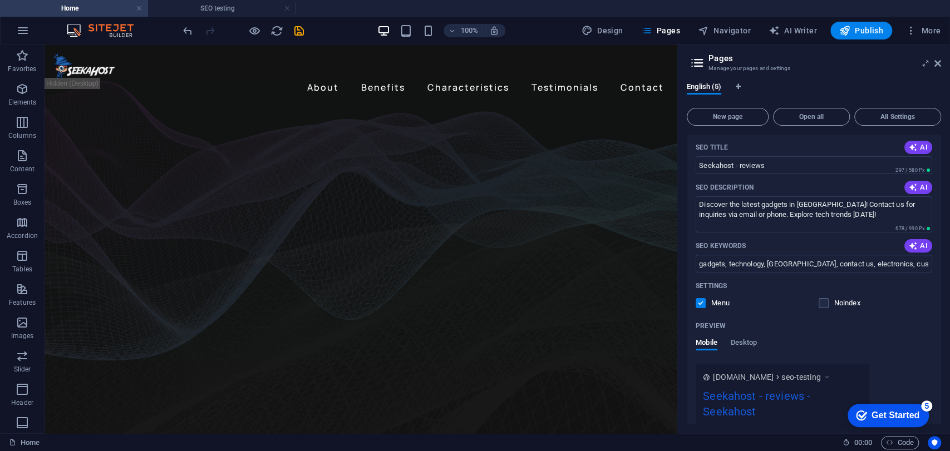
click at [701, 301] on label at bounding box center [701, 303] width 10 height 10
click at [0, 0] on input "checkbox" at bounding box center [0, 0] width 0 height 0
click at [701, 301] on label at bounding box center [701, 303] width 10 height 10
click at [0, 0] on input "checkbox" at bounding box center [0, 0] width 0 height 0
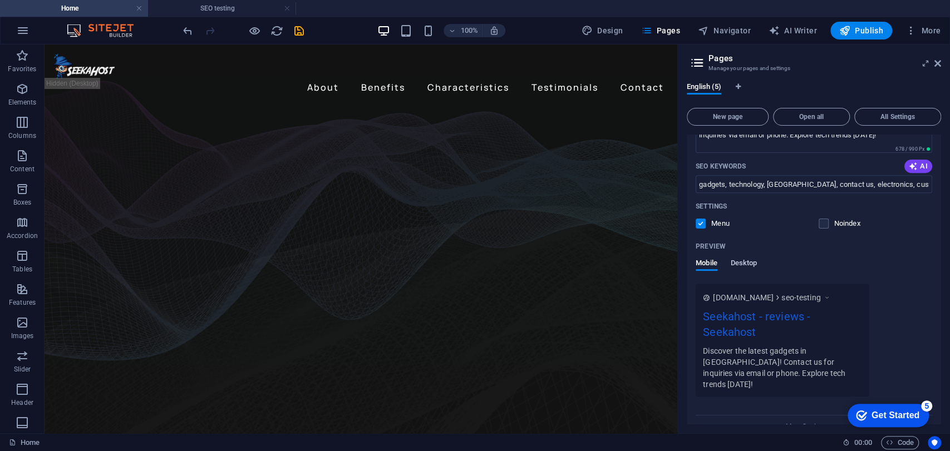
scroll to position [338, 0]
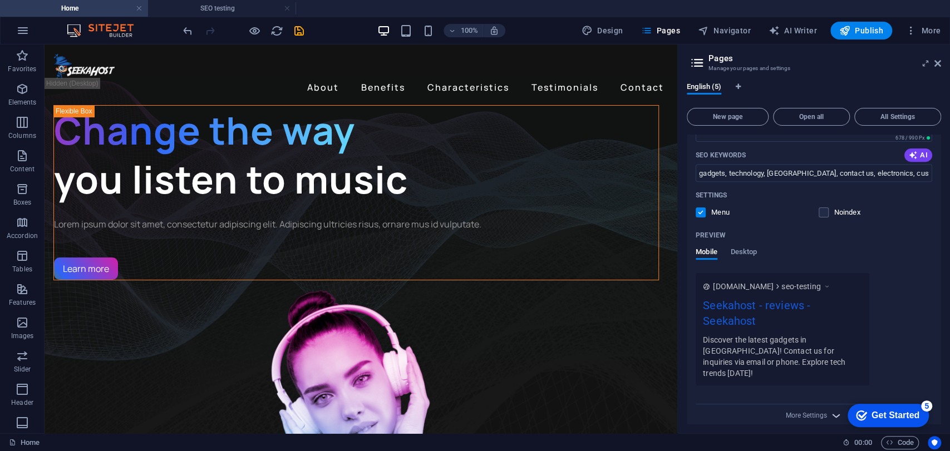
click at [830, 410] on icon "button" at bounding box center [836, 416] width 13 height 13
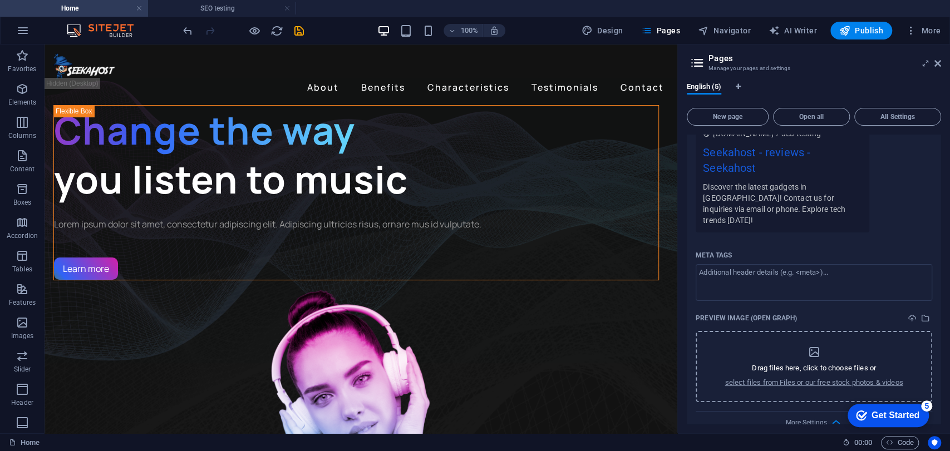
scroll to position [497, 0]
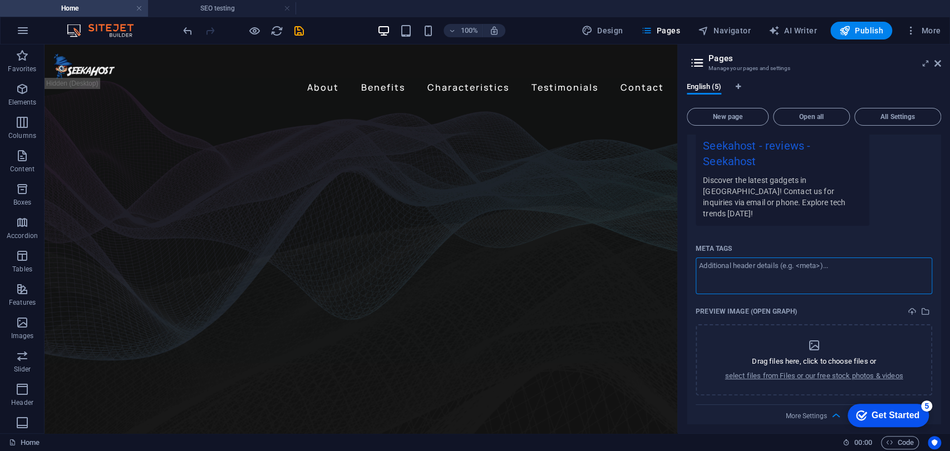
click at [725, 258] on textarea "Meta tags ​" at bounding box center [814, 276] width 236 height 36
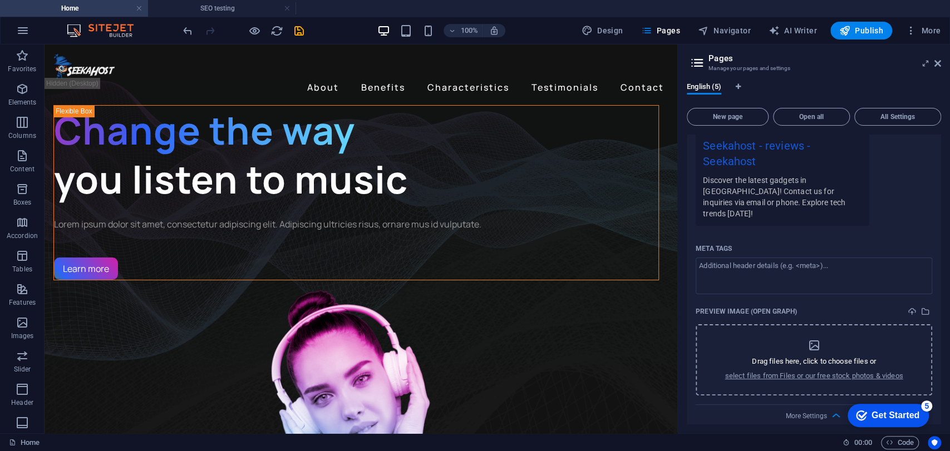
click at [852, 357] on p "Drag files here, click to choose files or" at bounding box center [814, 362] width 124 height 10
click at [811, 361] on div "Meta tags ​ Preview Image (Open Graph) Drag files here, click to choose files o…" at bounding box center [814, 317] width 236 height 155
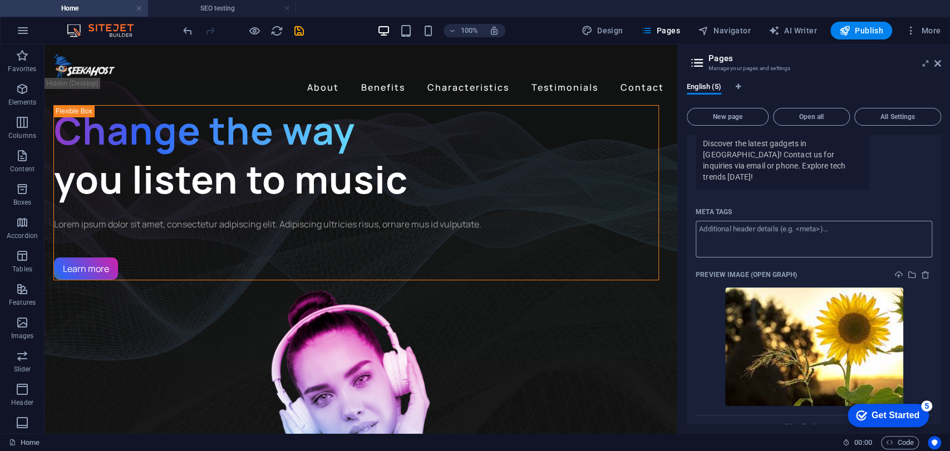
scroll to position [545, 0]
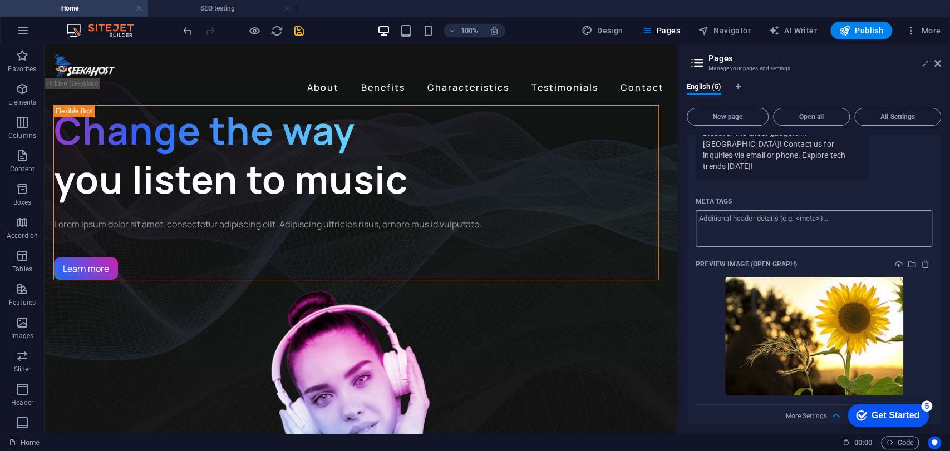
click at [742, 215] on textarea "Meta tags ​" at bounding box center [814, 228] width 236 height 36
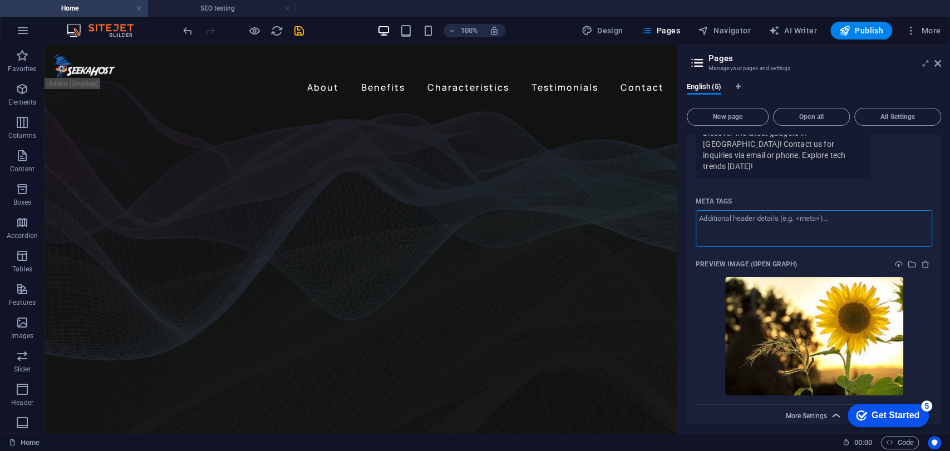
click at [804, 412] on span "More Settings" at bounding box center [806, 416] width 41 height 8
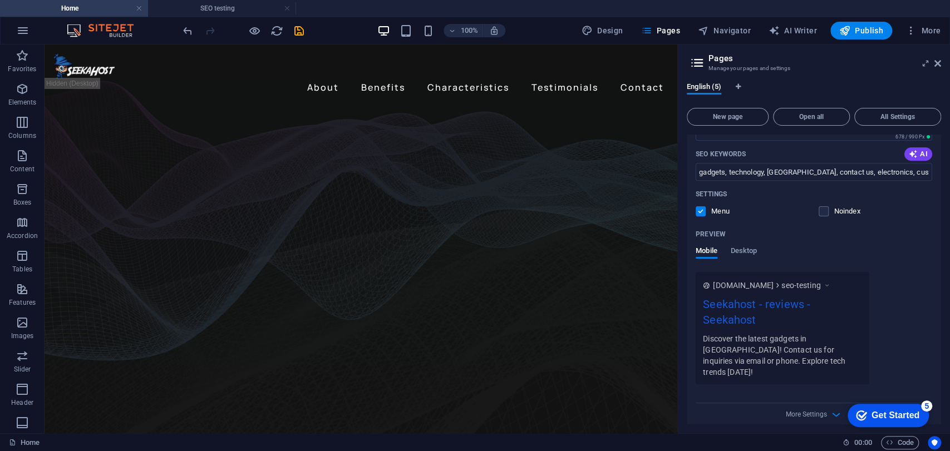
scroll to position [338, 0]
click at [939, 63] on icon at bounding box center [937, 63] width 7 height 9
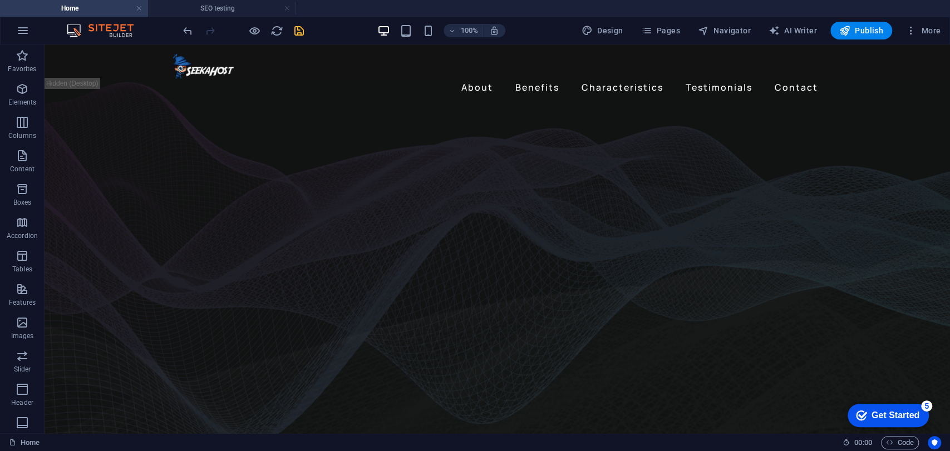
click at [299, 28] on icon "save" at bounding box center [299, 30] width 13 height 13
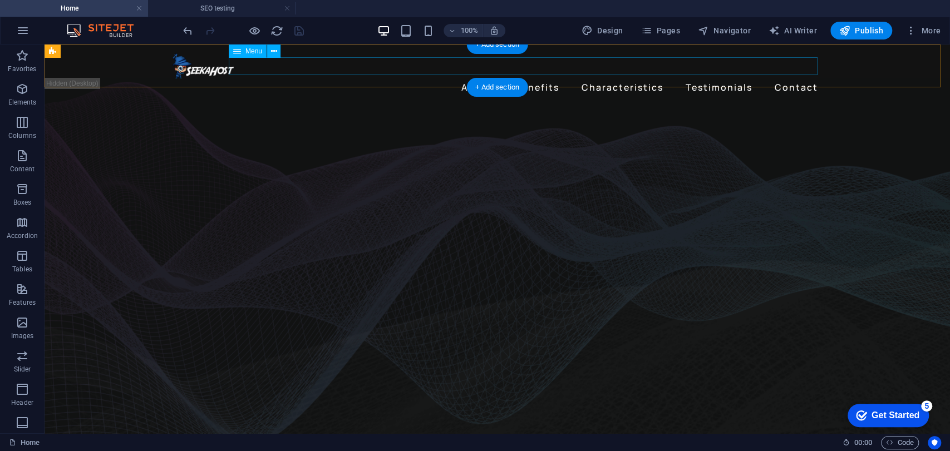
click at [552, 78] on nav "About Benefits Characteristics Testimonials Contact" at bounding box center [498, 87] width 650 height 18
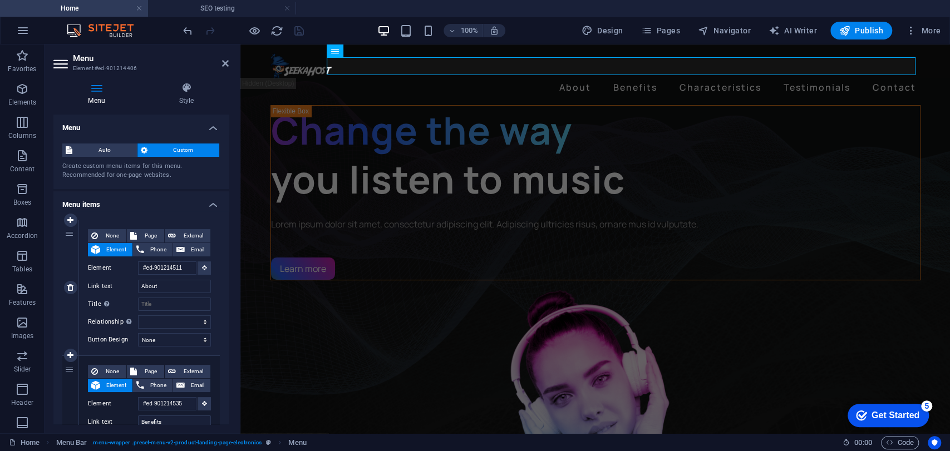
scroll to position [62, 0]
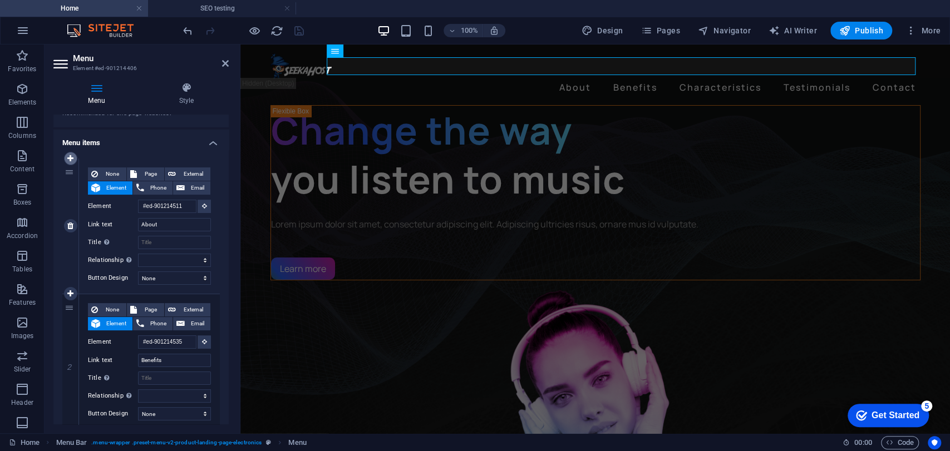
click at [73, 157] on icon at bounding box center [70, 159] width 6 height 8
select select
type input "#ed-901214511"
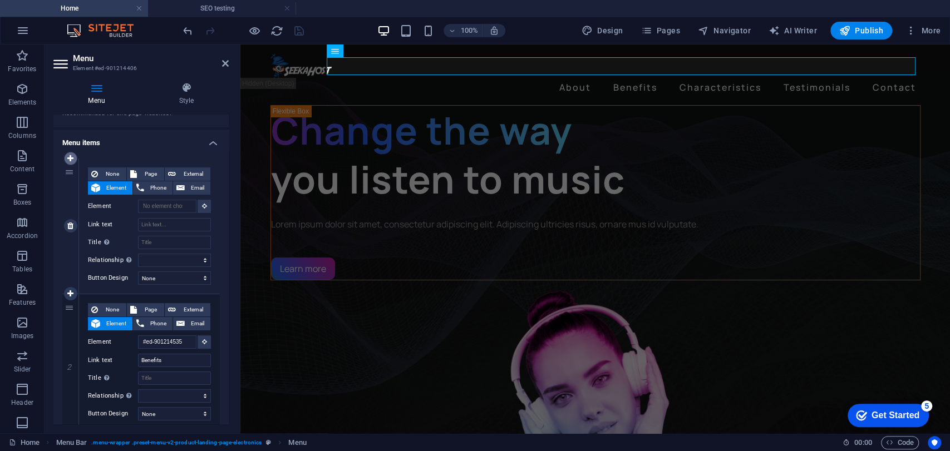
type input "About"
select select
type input "#ed-901214535"
type input "Benefits"
select select
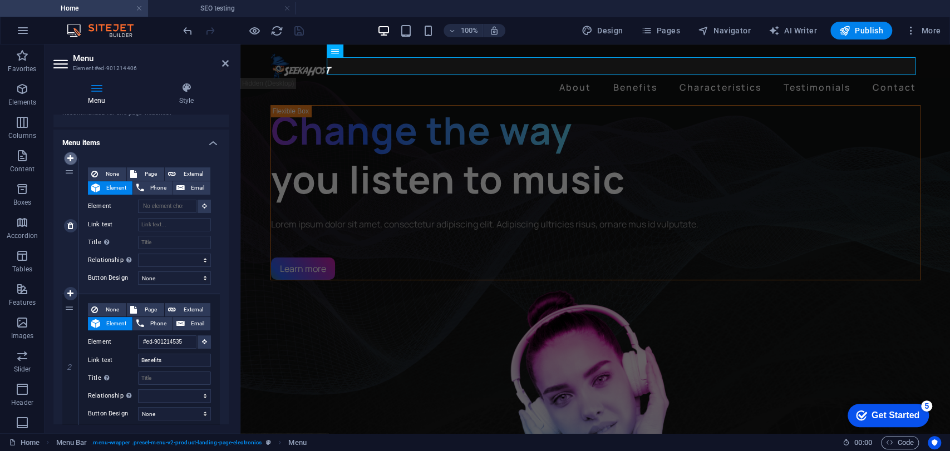
type input "#ed-901214808"
type input "Characteristics"
select select
type input "#ed-901214646"
type input "Testimonials"
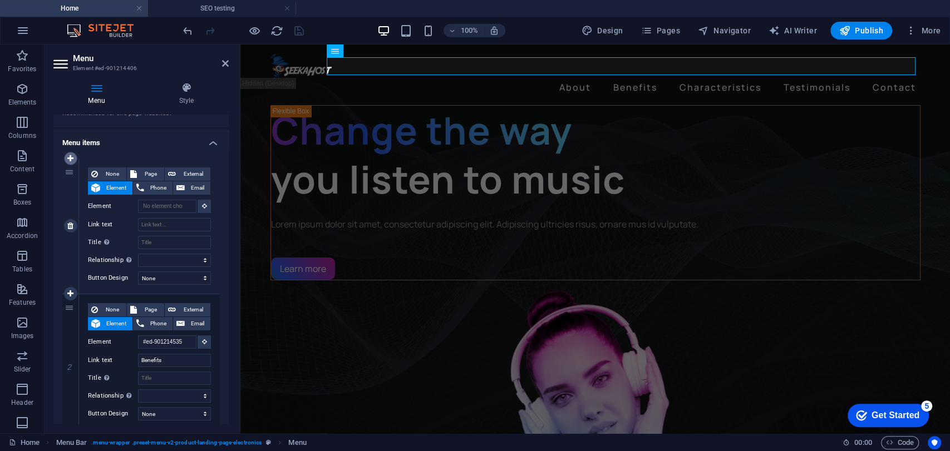
select select
click at [154, 170] on span "Page" at bounding box center [150, 173] width 21 height 13
select select
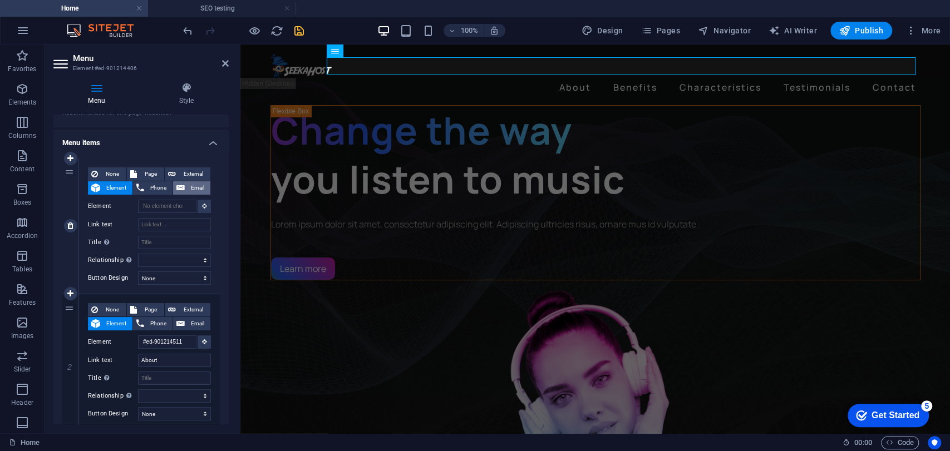
select select
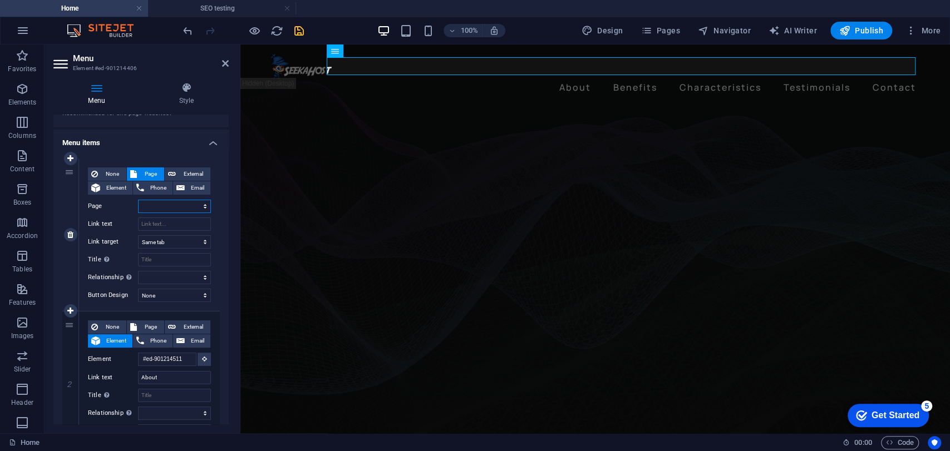
click at [204, 205] on select "Home Subpage Legal Notice Privacy SEO testing" at bounding box center [174, 206] width 73 height 13
click at [202, 207] on select "Home Subpage Legal Notice Privacy SEO testing" at bounding box center [174, 206] width 73 height 13
select select "4"
click at [138, 200] on select "Home Subpage Legal Notice Privacy SEO testing" at bounding box center [174, 206] width 73 height 13
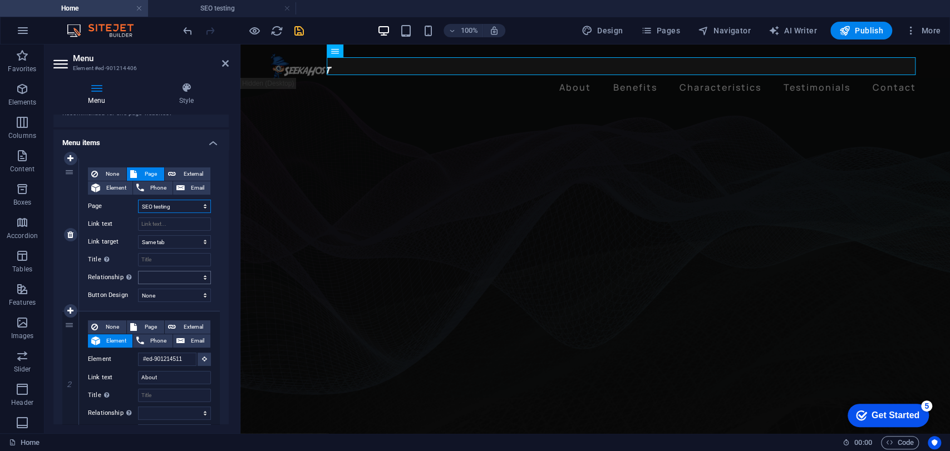
select select
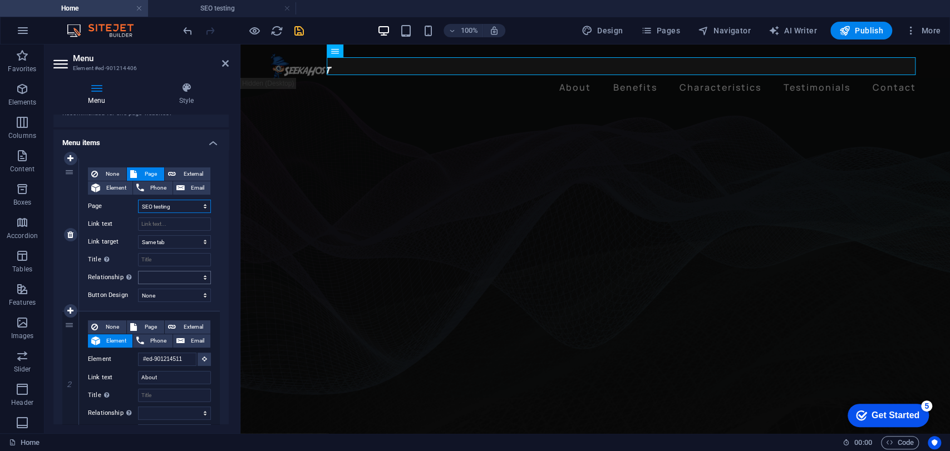
select select
click at [184, 228] on input "Link text" at bounding box center [174, 224] width 73 height 13
type input "R"
select select
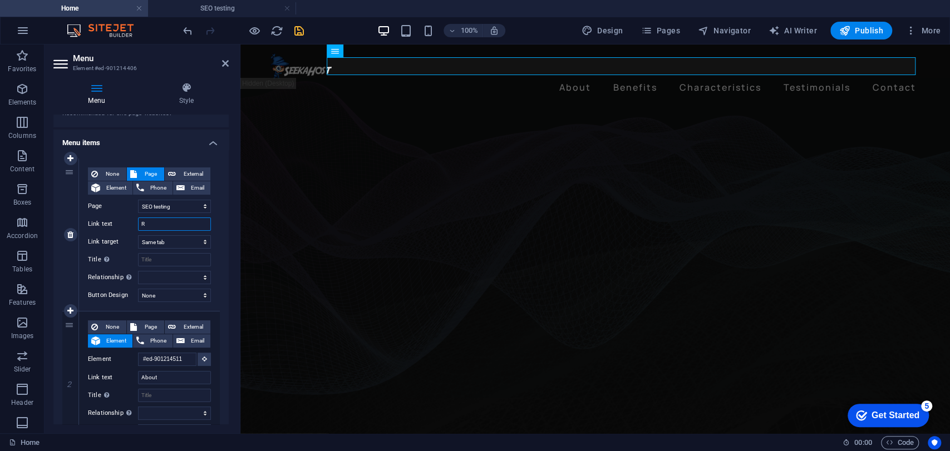
select select
type input "Test"
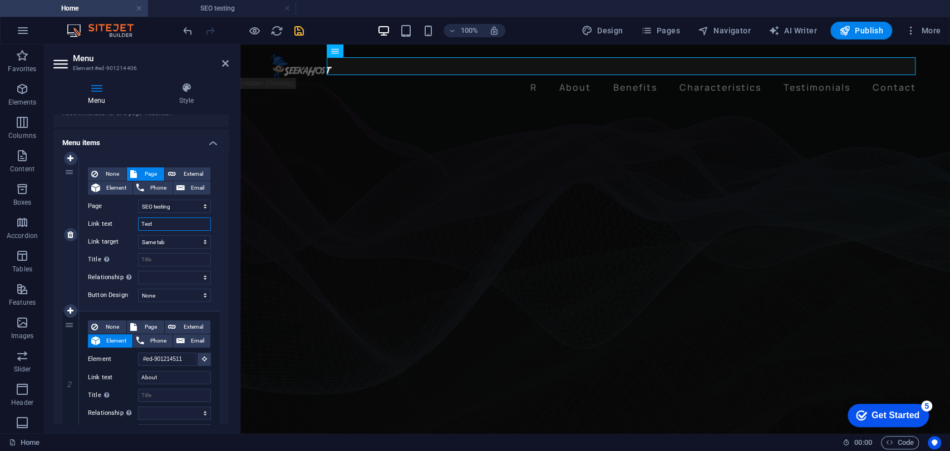
select select
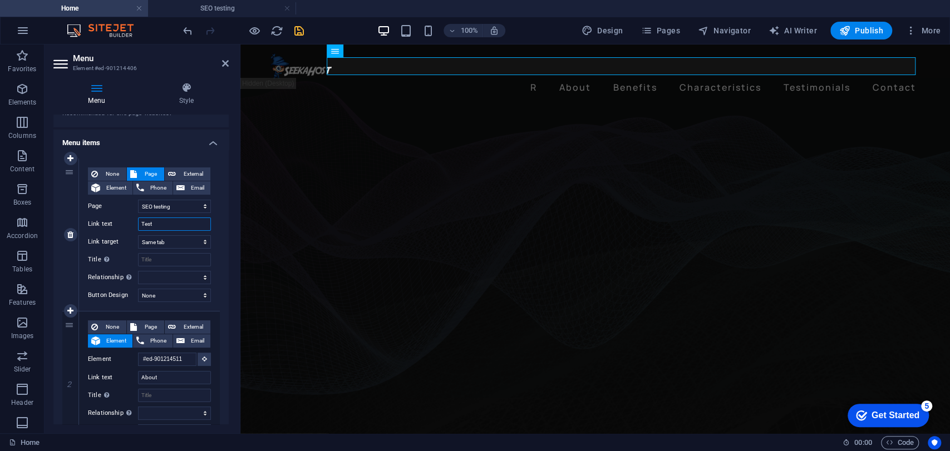
select select
type input "Test"
click at [180, 260] on input "Title Additional link description, should not be the same as the link text. The…" at bounding box center [174, 259] width 73 height 13
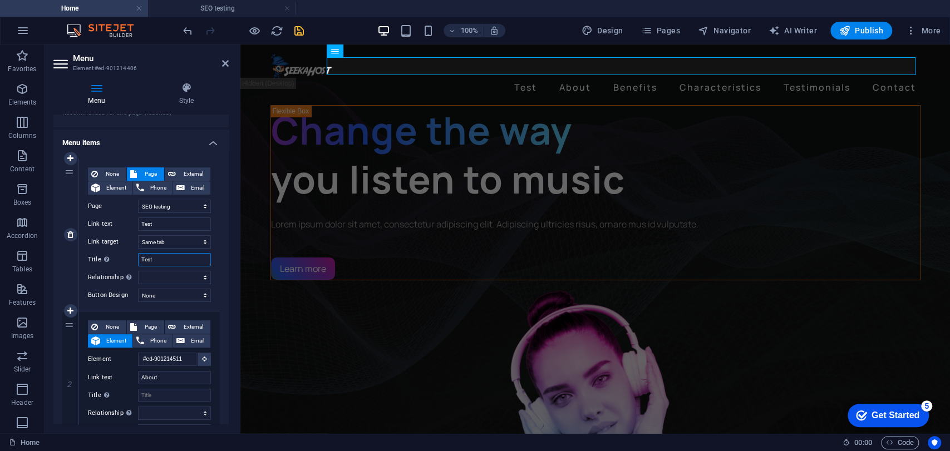
type input "Testi"
select select
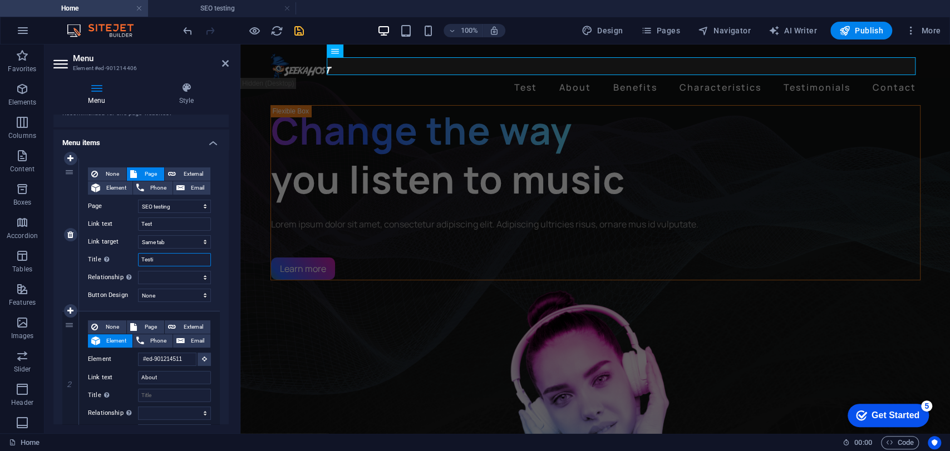
select select
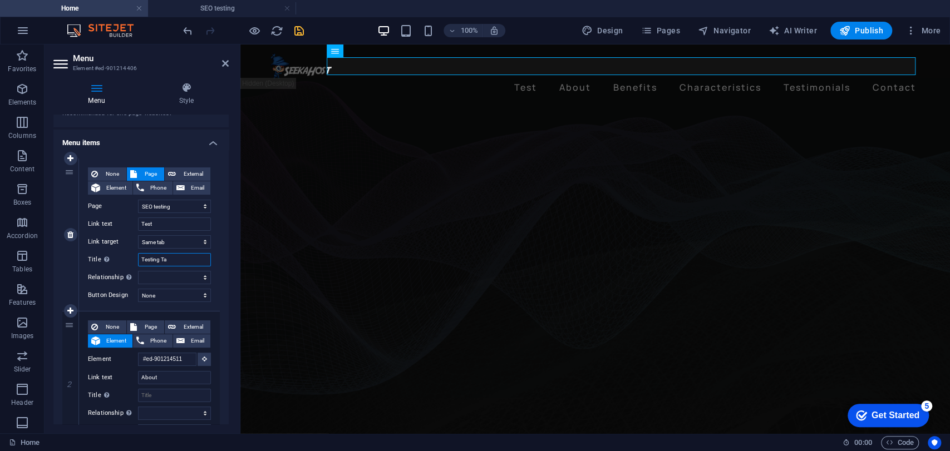
type input "Testing Tab"
select select
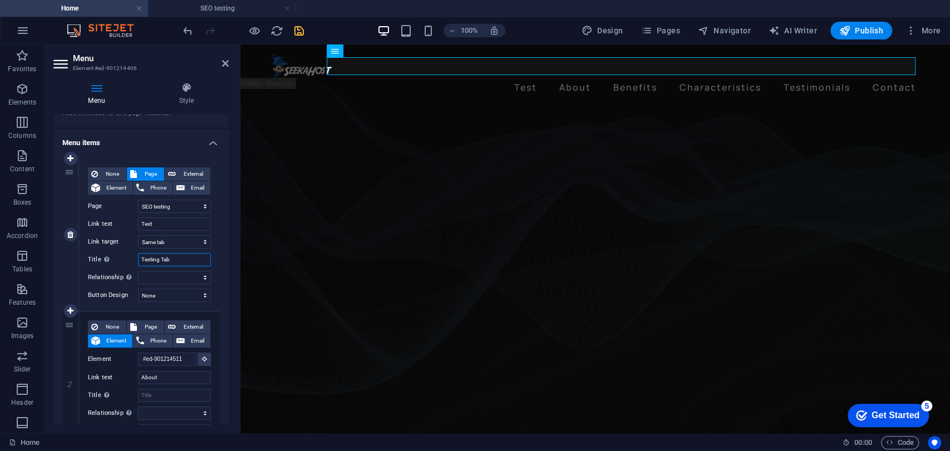
select select
click at [301, 33] on icon "save" at bounding box center [299, 30] width 13 height 13
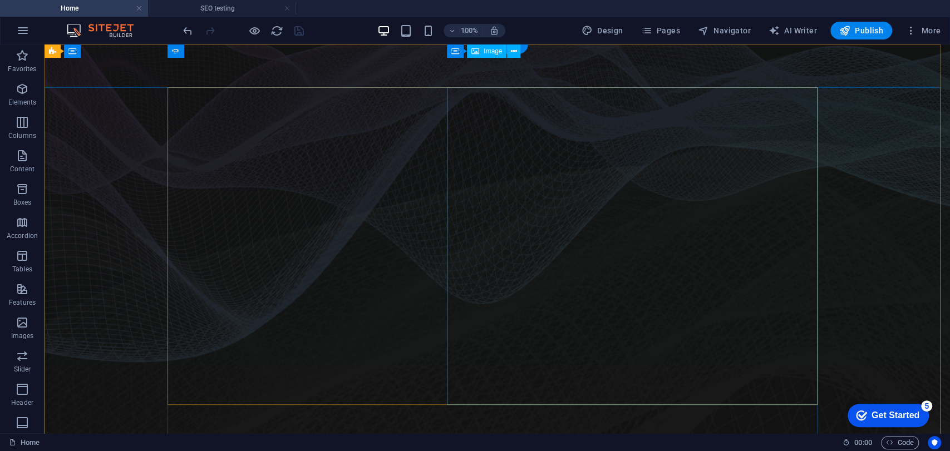
scroll to position [0, 0]
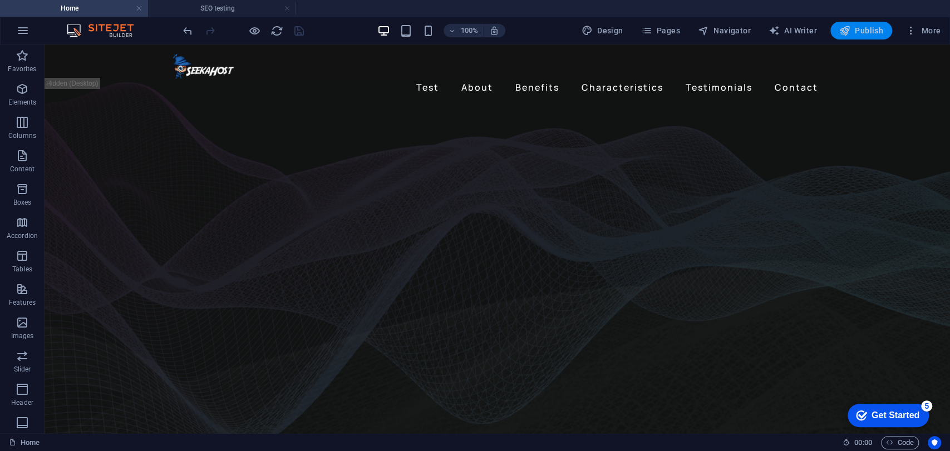
click at [848, 32] on icon "button" at bounding box center [844, 30] width 11 height 11
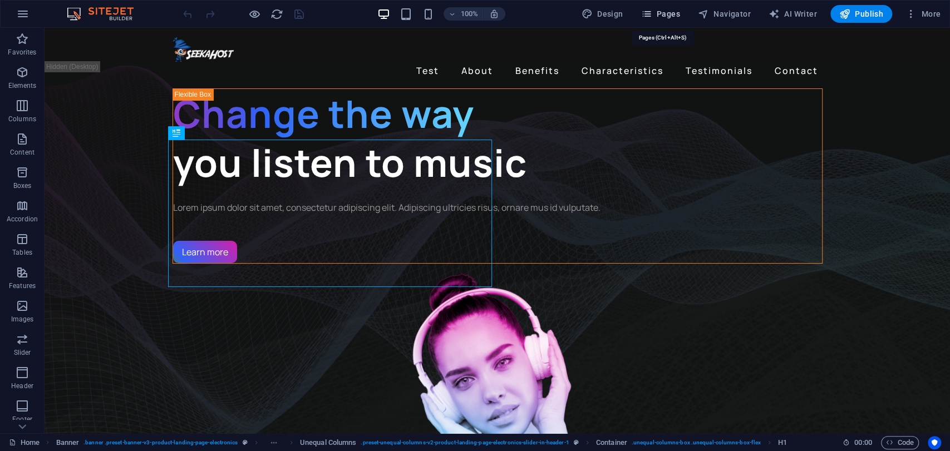
click at [679, 9] on span "Pages" at bounding box center [659, 13] width 39 height 11
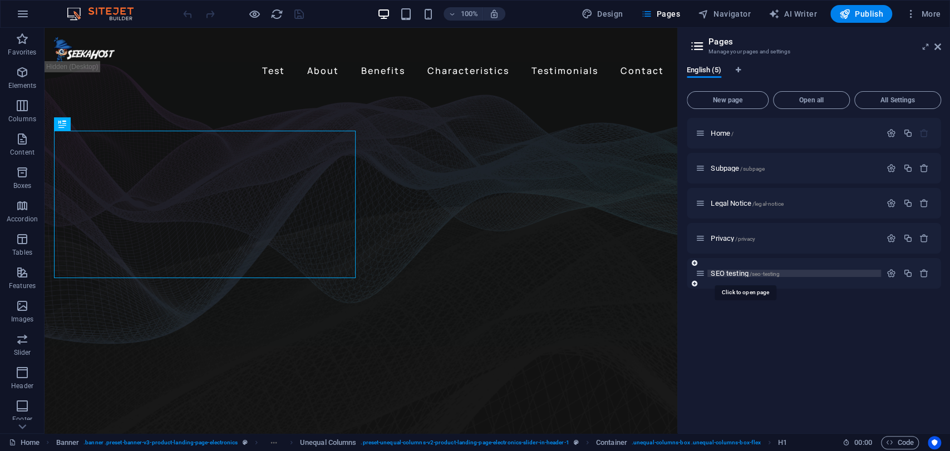
click at [737, 273] on span "SEO testing /seo-testing" at bounding box center [745, 273] width 69 height 8
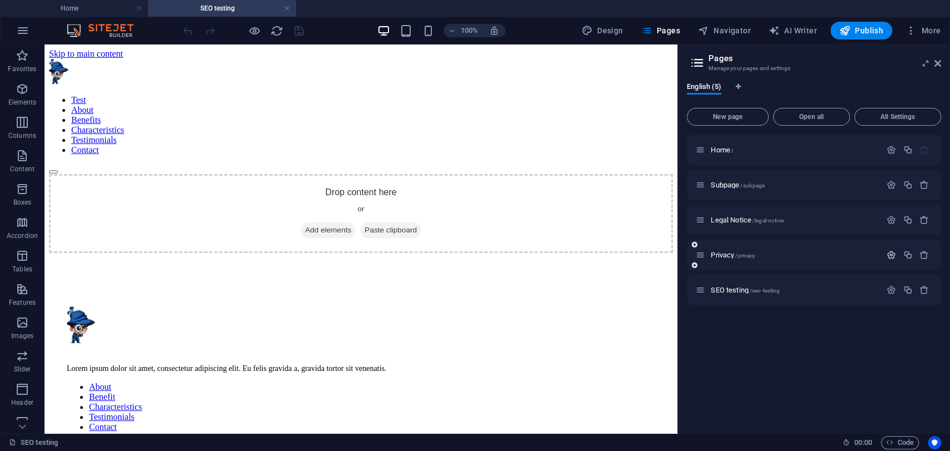
click at [890, 255] on icon "button" at bounding box center [890, 254] width 9 height 9
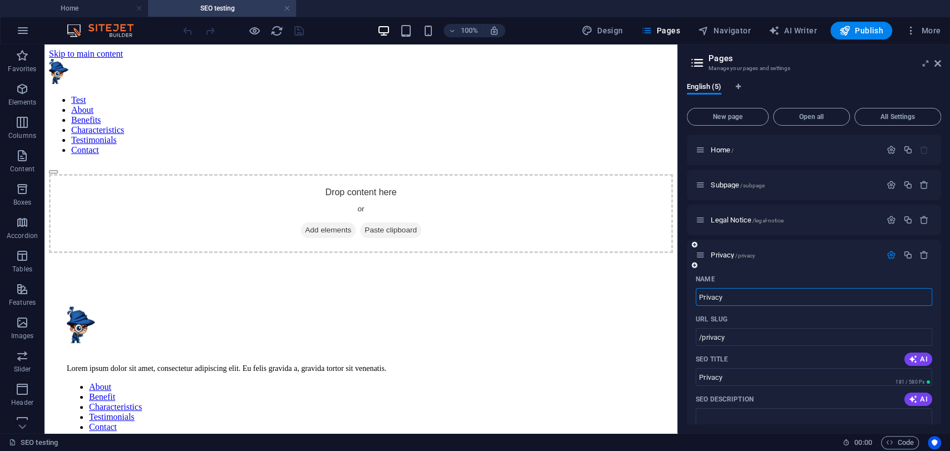
scroll to position [333, 0]
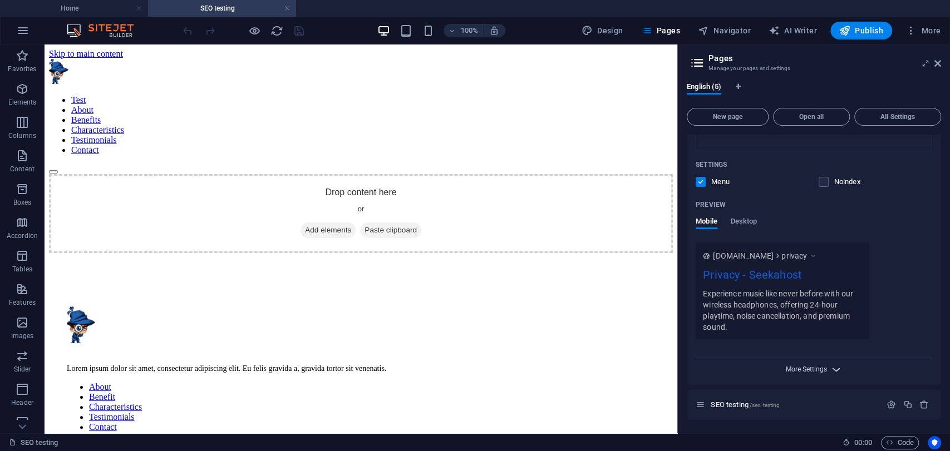
click at [811, 372] on span "More Settings" at bounding box center [806, 370] width 41 height 8
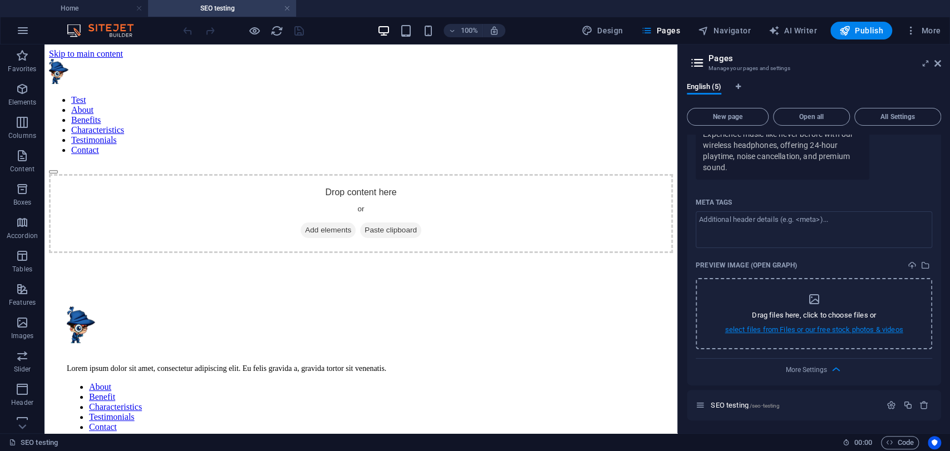
click at [836, 328] on p "select files from Files or our free stock photos & videos" at bounding box center [814, 330] width 178 height 10
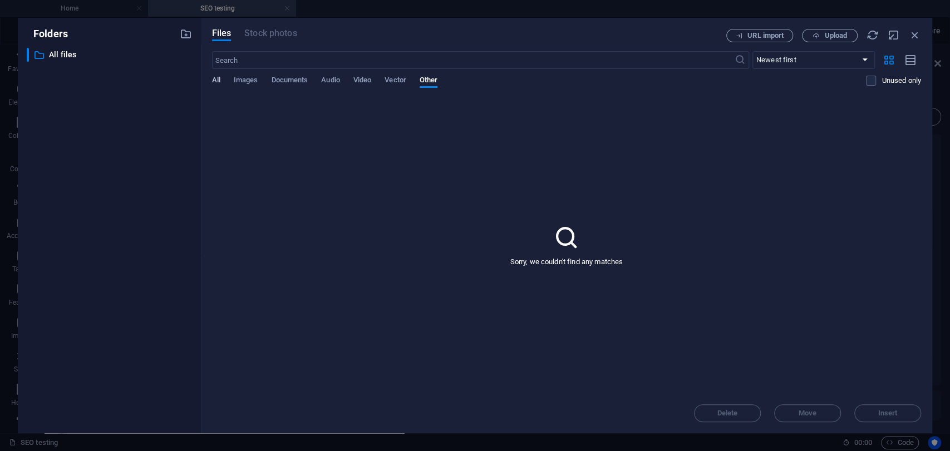
click at [217, 80] on span "All" at bounding box center [216, 81] width 8 height 16
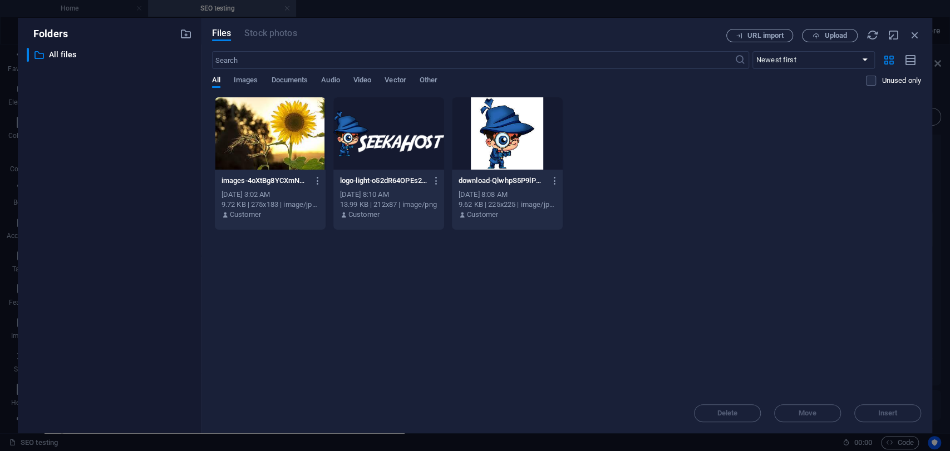
click at [306, 150] on div at bounding box center [270, 133] width 111 height 72
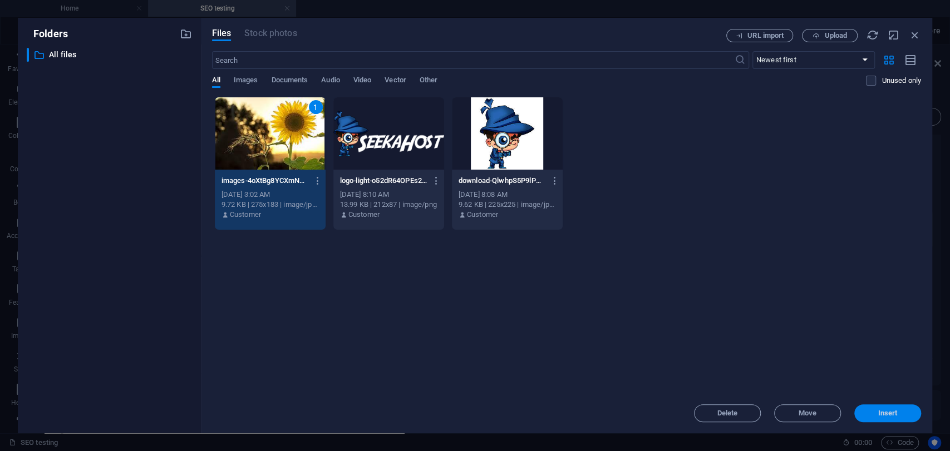
click at [892, 410] on span "Insert" at bounding box center [887, 413] width 19 height 7
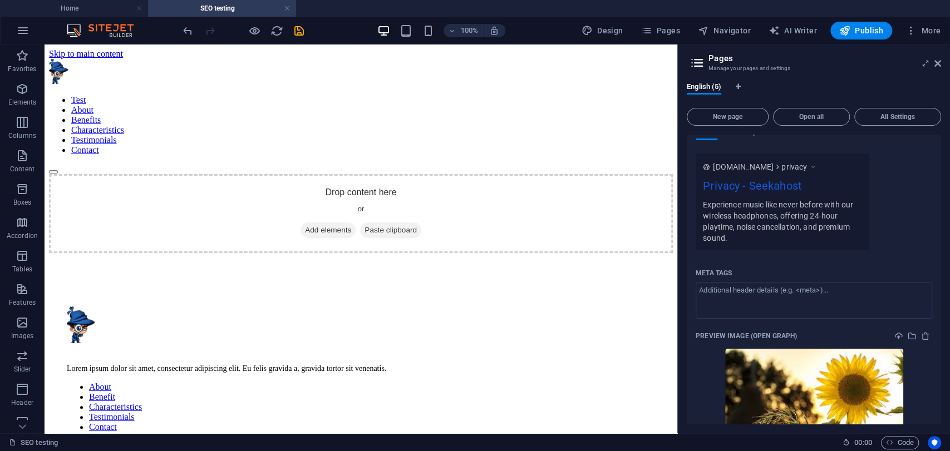
scroll to position [540, 0]
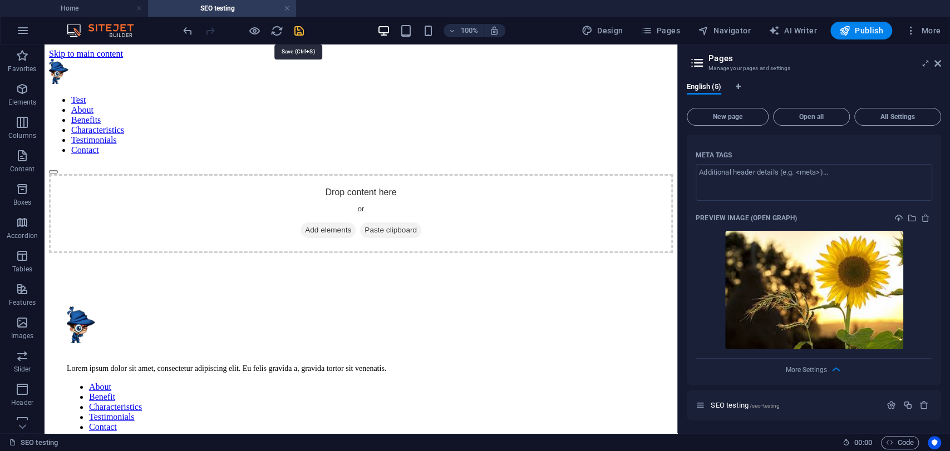
click at [301, 32] on icon "save" at bounding box center [299, 30] width 13 height 13
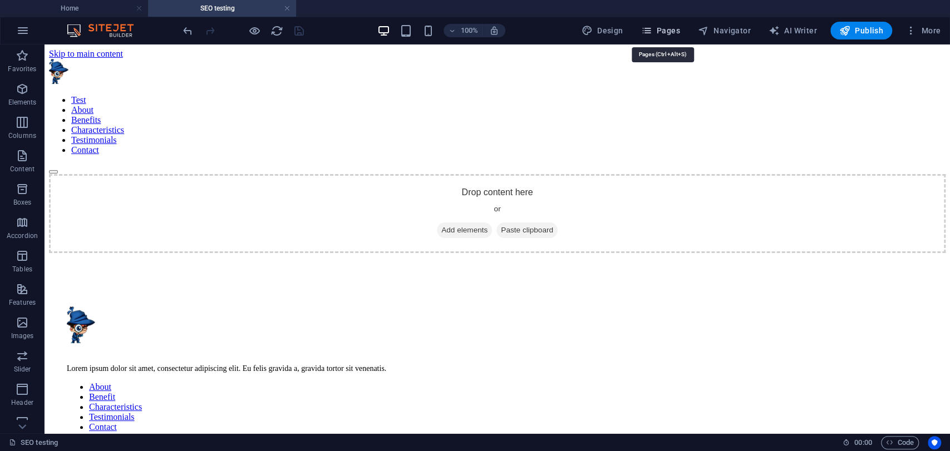
click at [657, 33] on span "Pages" at bounding box center [659, 30] width 39 height 11
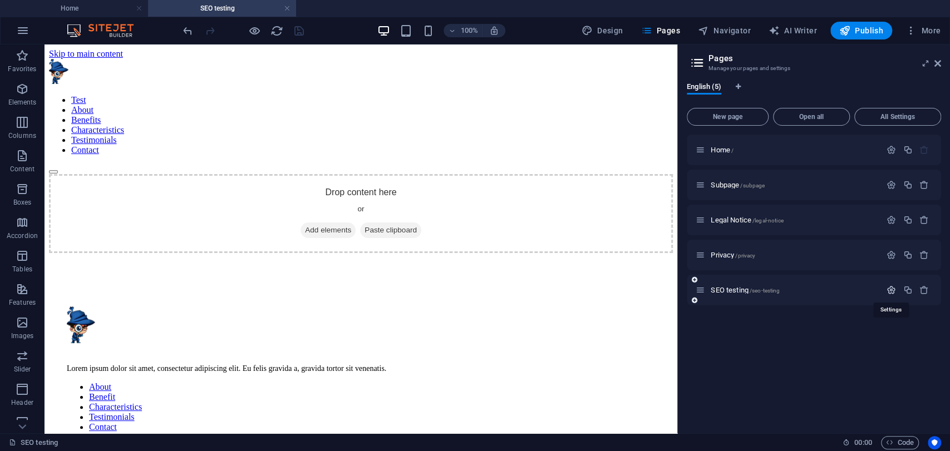
click at [888, 290] on icon "button" at bounding box center [890, 289] width 9 height 9
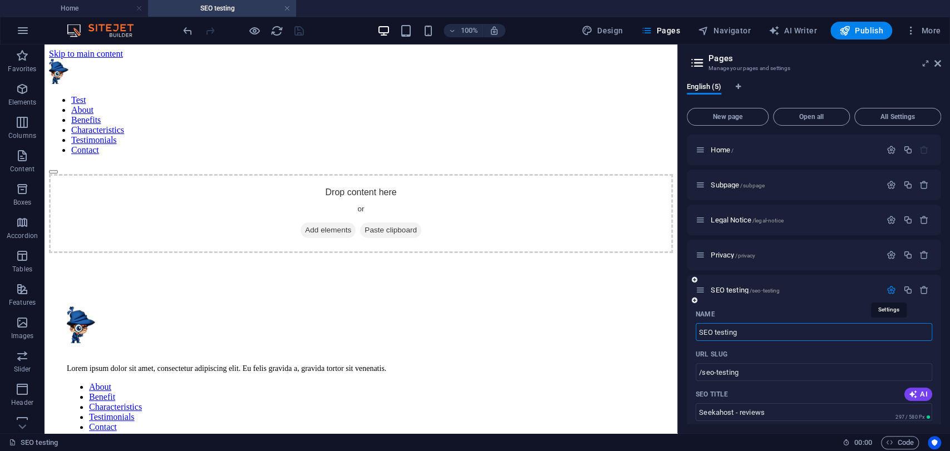
scroll to position [338, 0]
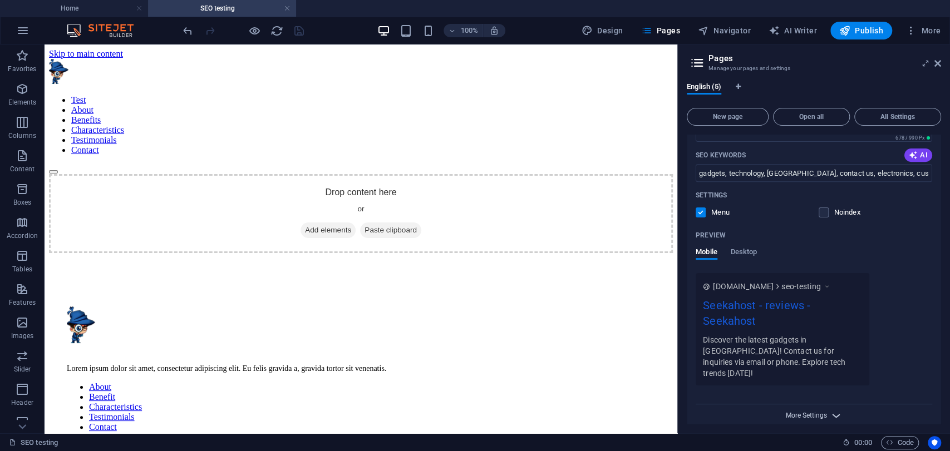
click at [801, 412] on span "More Settings" at bounding box center [806, 416] width 41 height 8
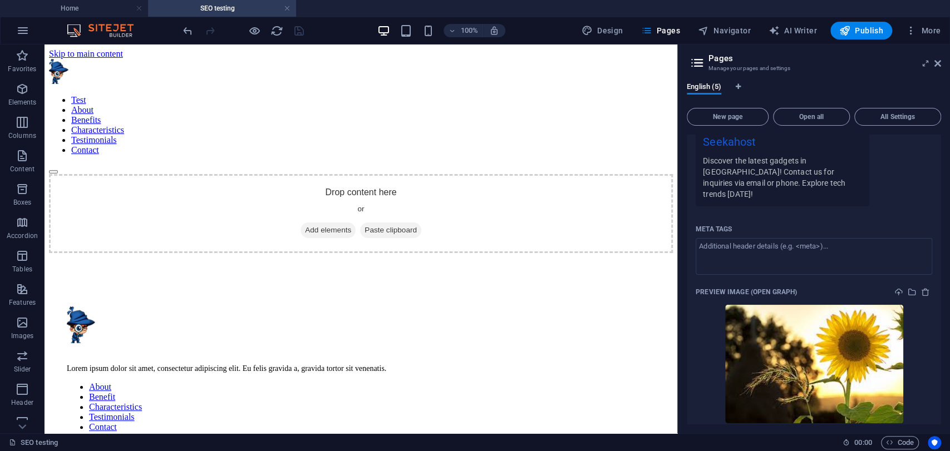
scroll to position [545, 0]
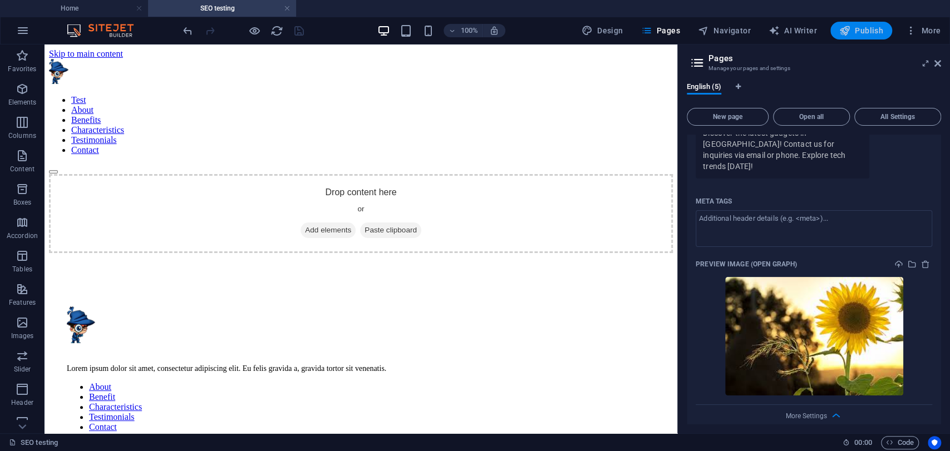
click at [864, 35] on span "Publish" at bounding box center [861, 30] width 44 height 11
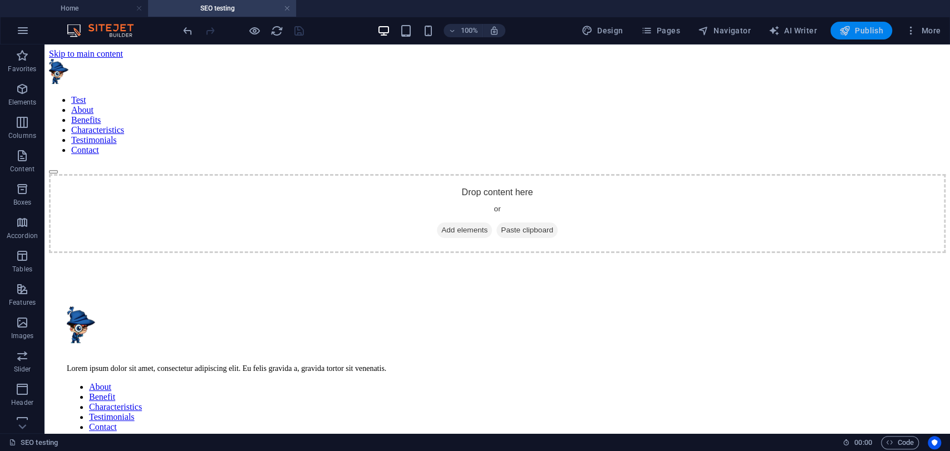
click at [864, 35] on span "Publish" at bounding box center [861, 30] width 44 height 11
